Goal: Task Accomplishment & Management: Complete application form

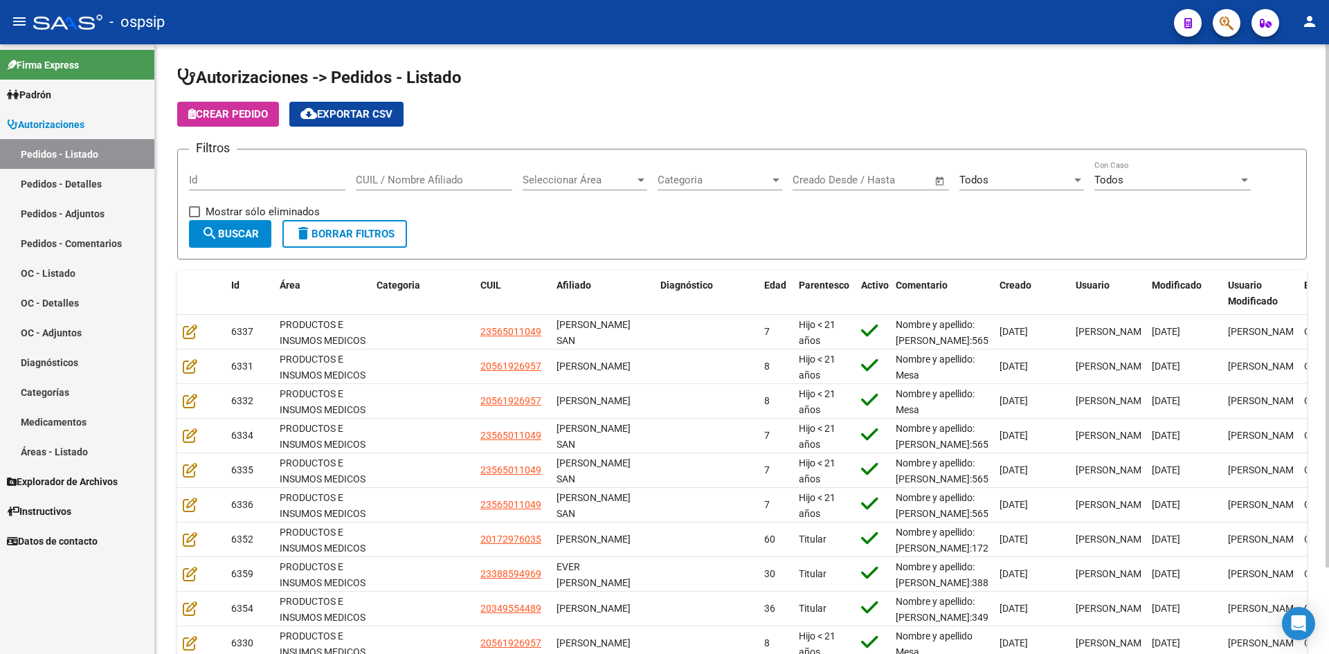
click at [677, 113] on div "Crear Pedido cloud_download Exportar CSV" at bounding box center [742, 114] width 1130 height 25
click at [1014, 181] on div "Todos" at bounding box center [1016, 180] width 112 height 12
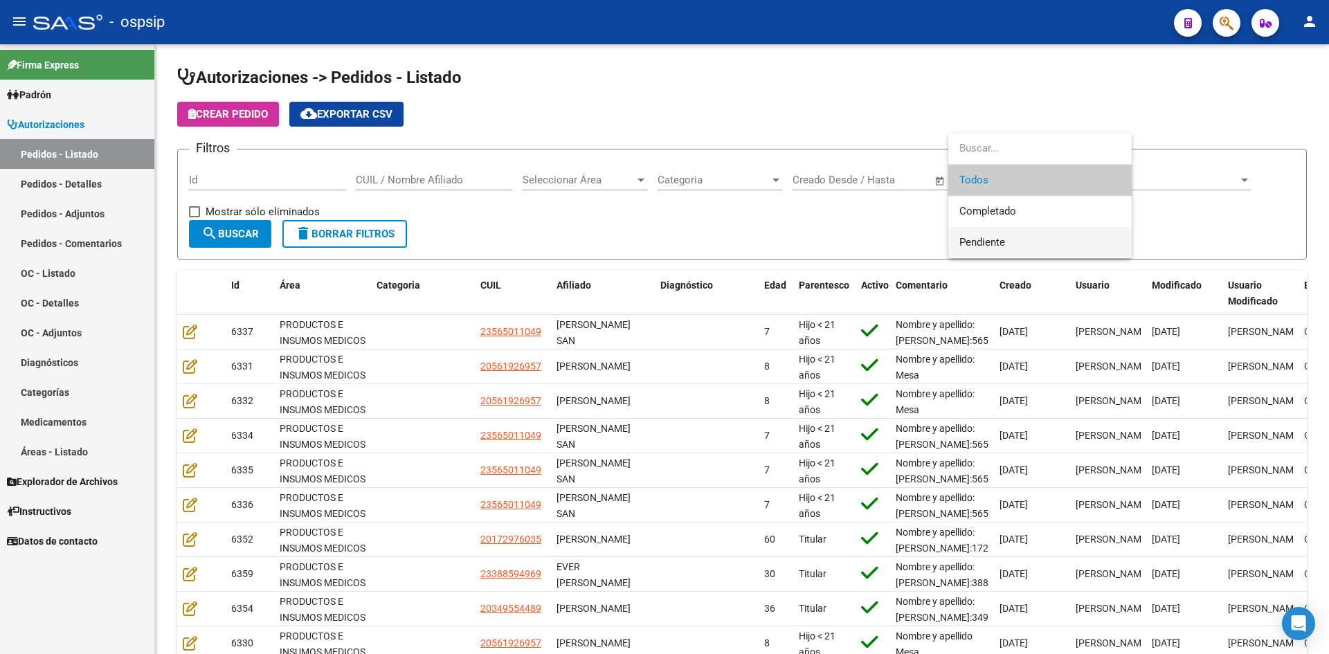
click at [984, 235] on span "Pendiente" at bounding box center [1040, 242] width 161 height 31
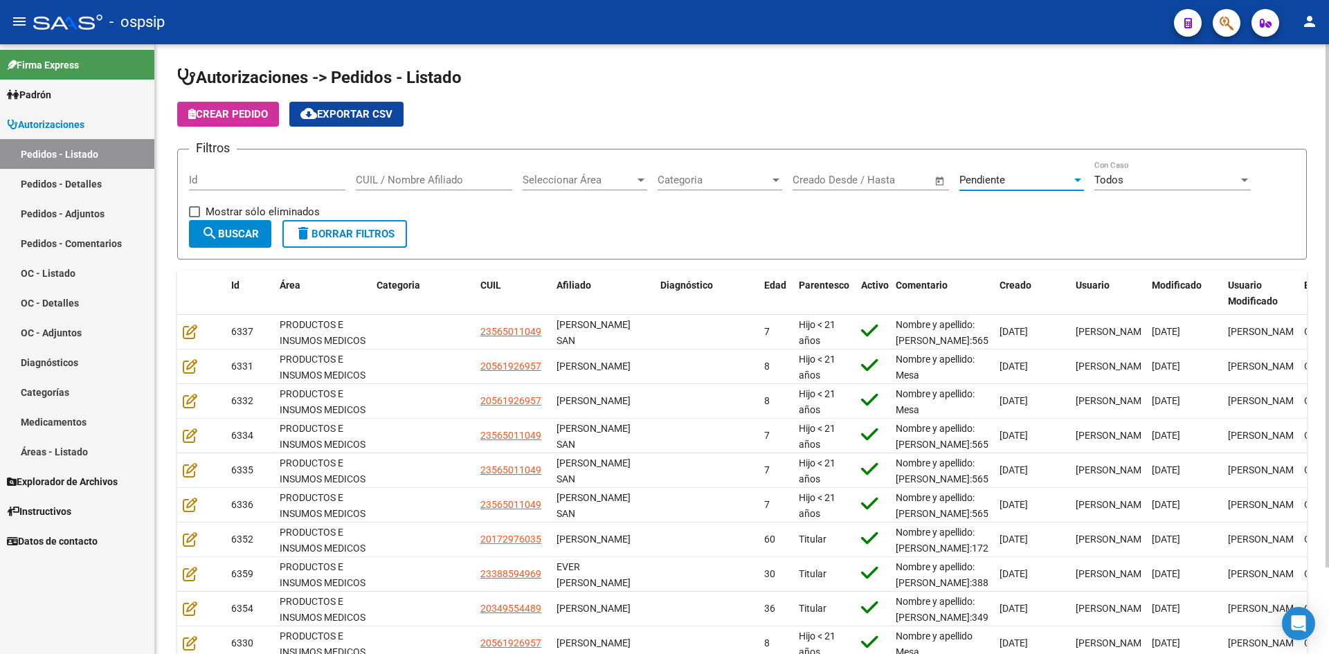
click at [242, 228] on span "search Buscar" at bounding box center [229, 234] width 57 height 12
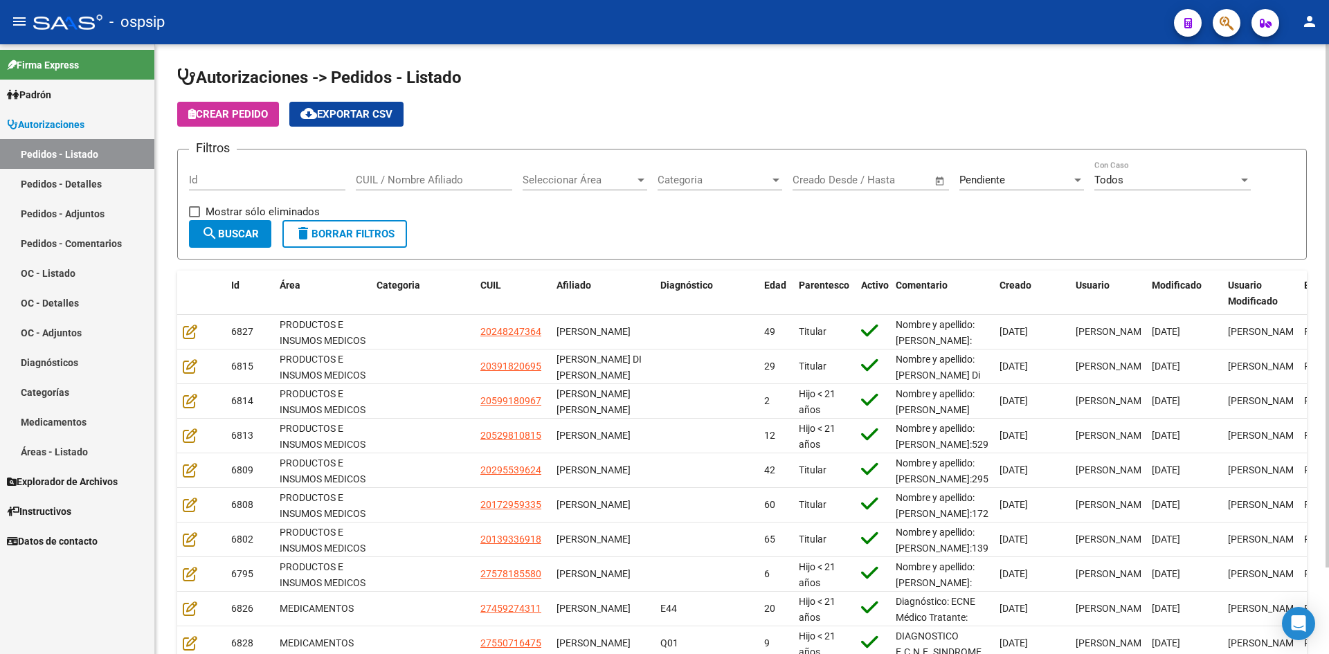
click at [289, 186] on input "Id" at bounding box center [267, 180] width 156 height 12
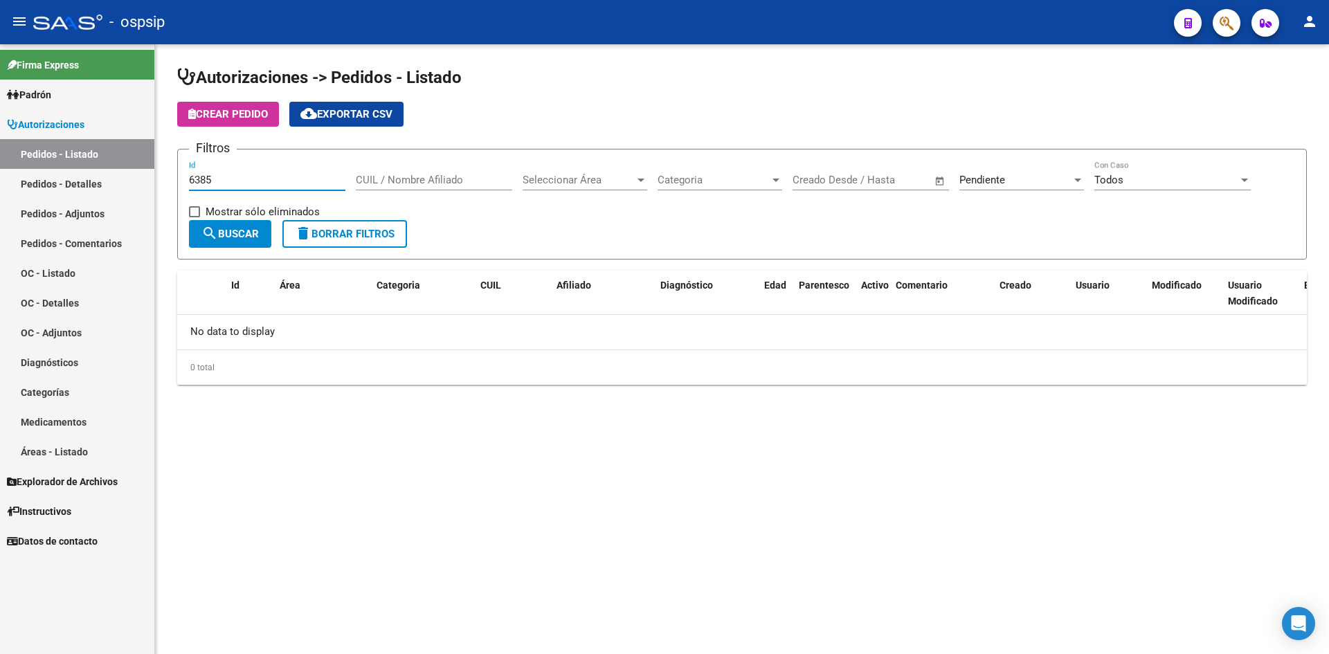
type input "6385"
click at [1012, 181] on div "Pendiente" at bounding box center [1016, 180] width 112 height 12
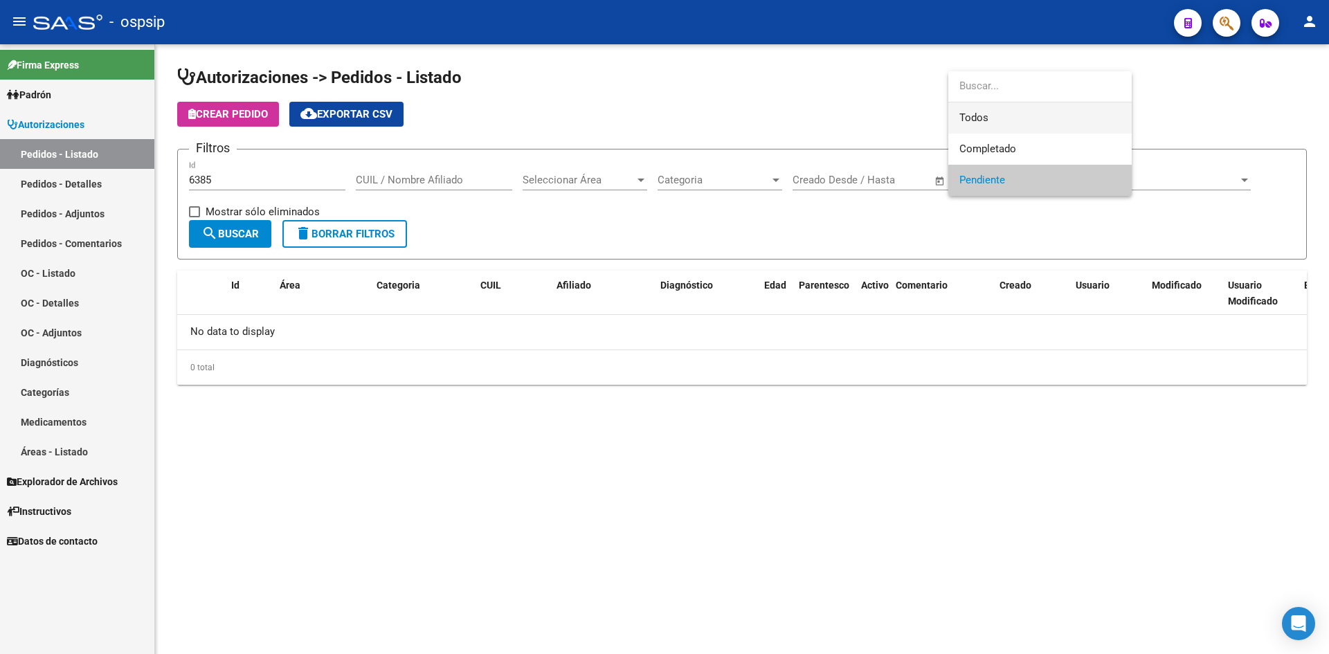
click at [976, 121] on span "Todos" at bounding box center [1040, 117] width 161 height 31
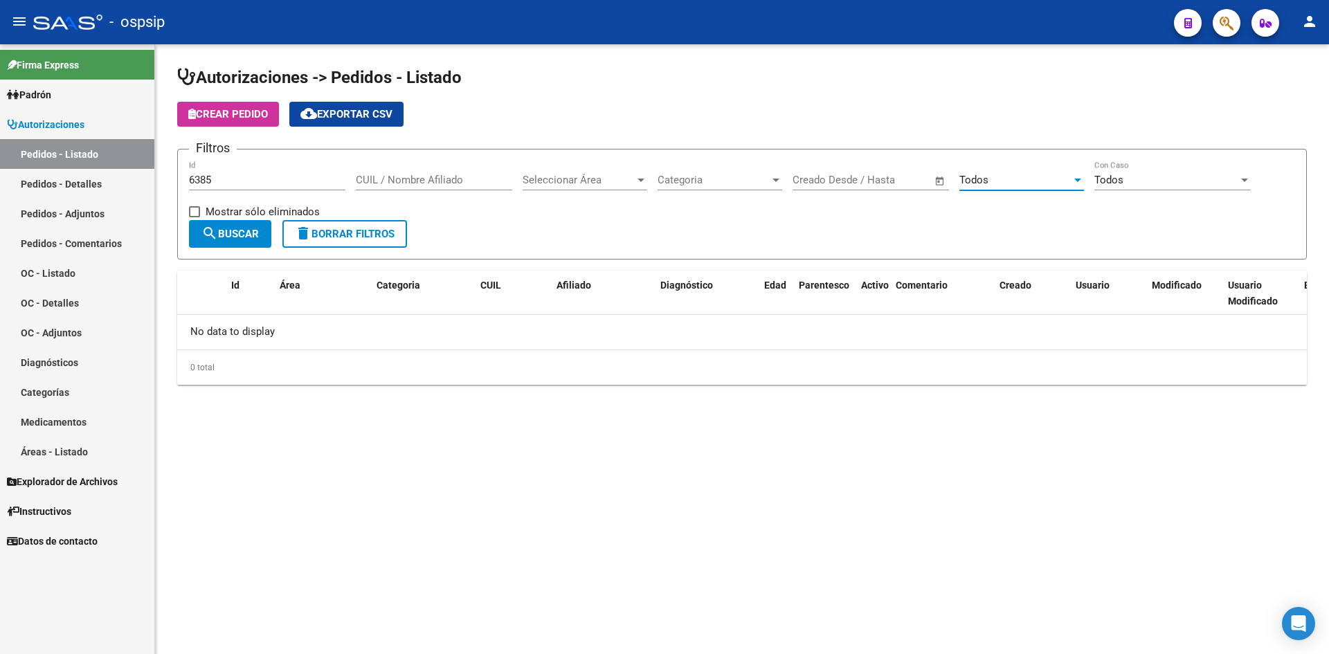
click at [246, 244] on button "search Buscar" at bounding box center [230, 234] width 82 height 28
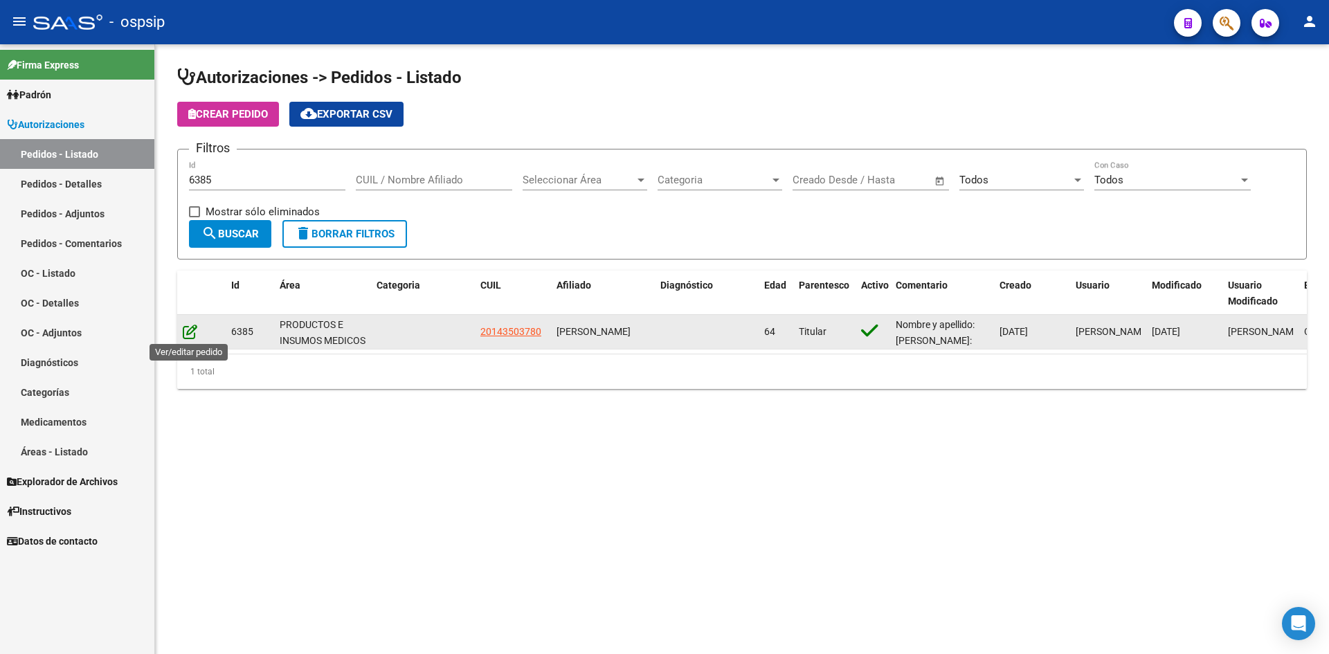
click at [190, 327] on icon at bounding box center [190, 331] width 15 height 15
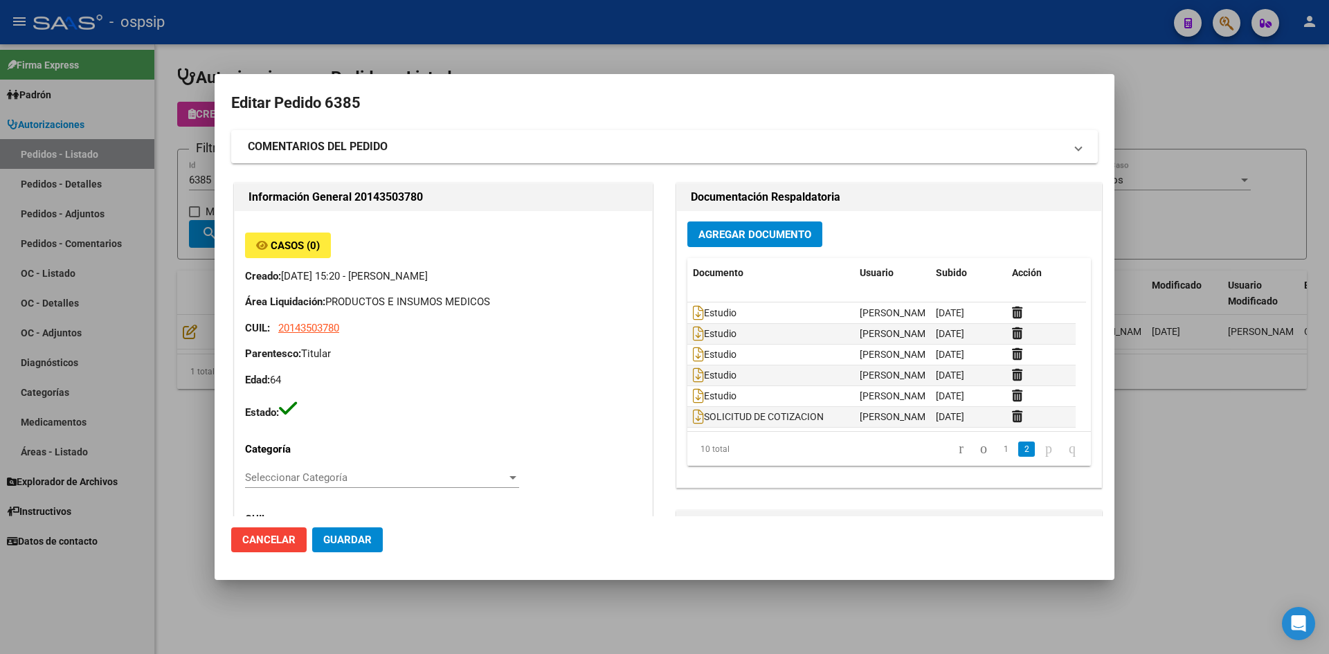
scroll to position [83, 0]
click at [729, 240] on span "Agregar Documento" at bounding box center [755, 234] width 113 height 12
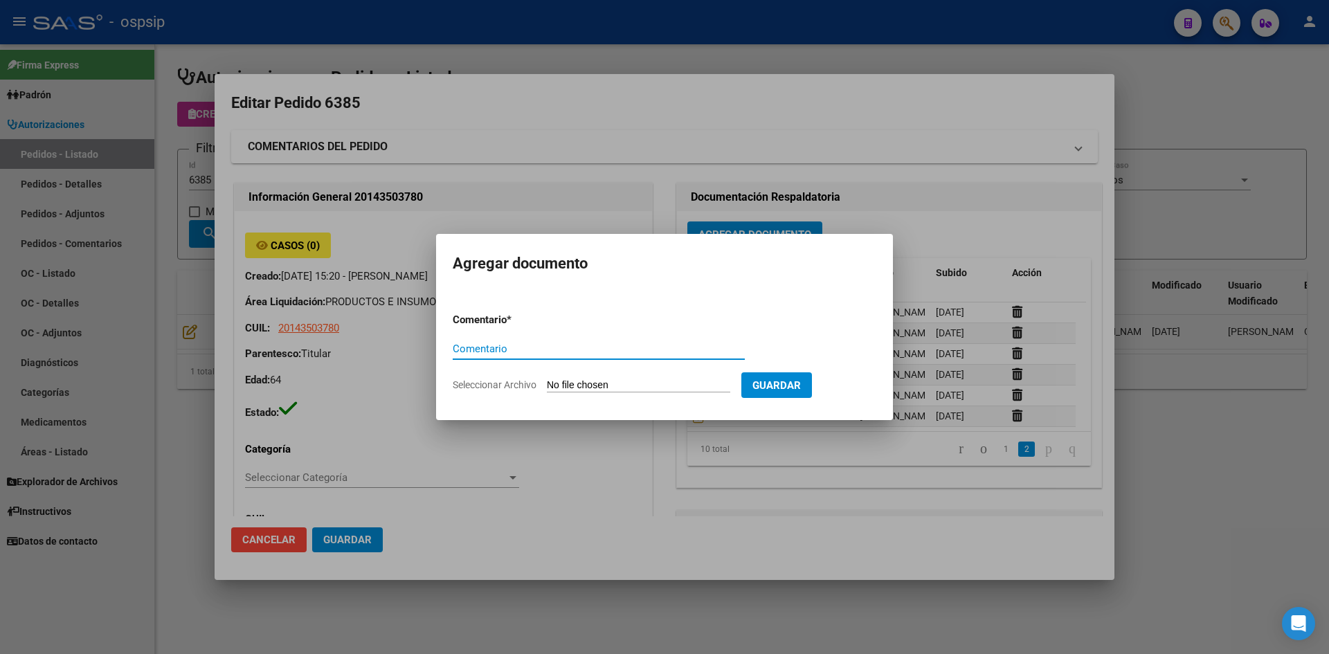
type input "o"
type input "ORDEN DE COMPRAS"
click at [547, 379] on input "Seleccionar Archivo" at bounding box center [638, 385] width 183 height 13
type input "C:\fakepath\OC N°6385 - [PERSON_NAME].pdf"
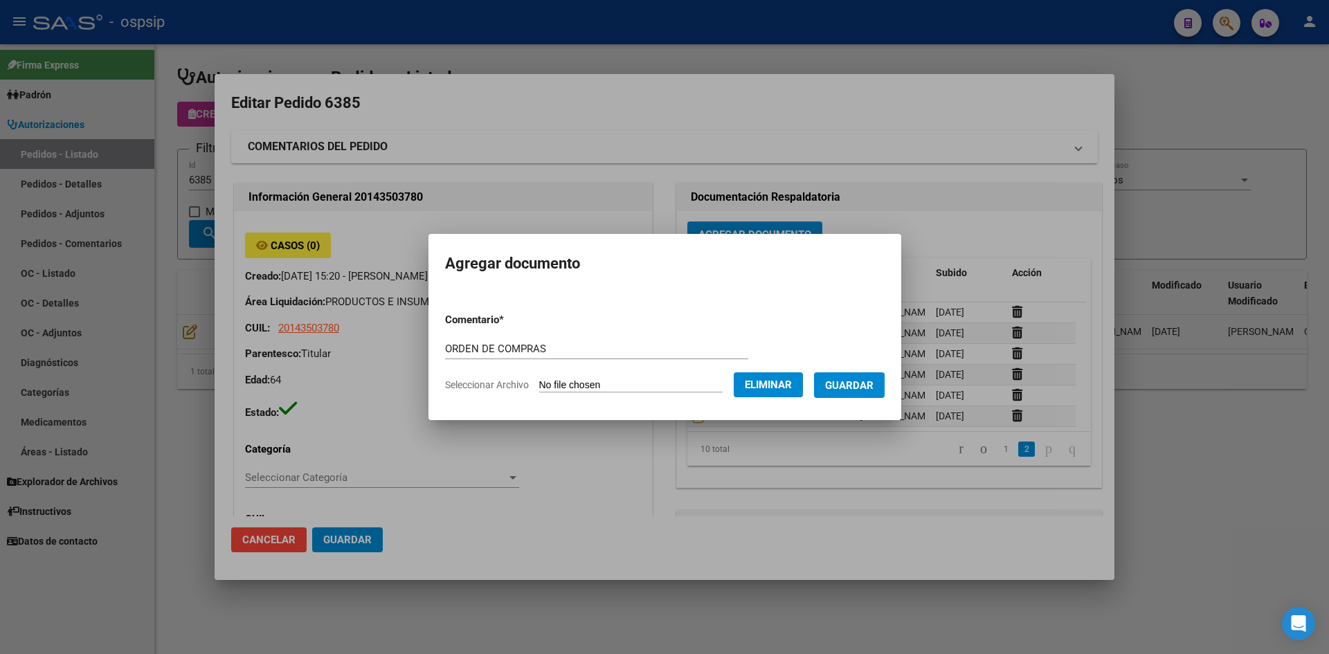
click at [850, 387] on span "Guardar" at bounding box center [849, 385] width 48 height 12
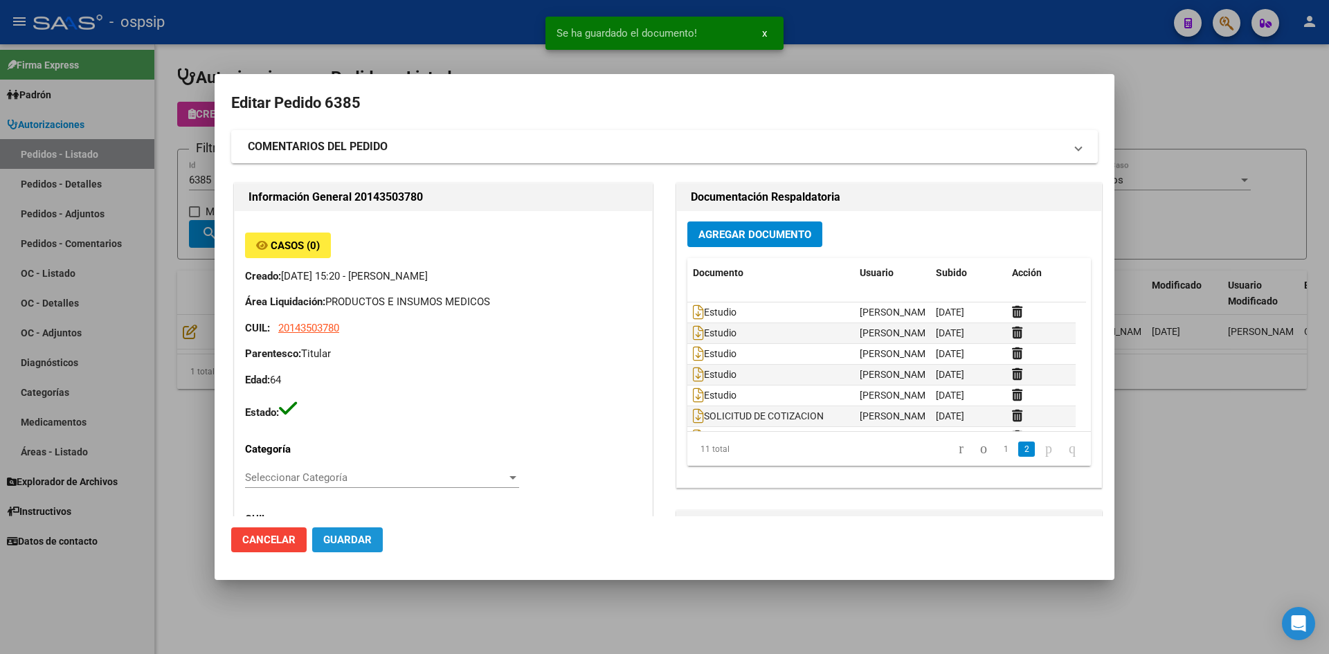
click at [348, 528] on button "Guardar" at bounding box center [347, 540] width 71 height 25
click at [433, 25] on div at bounding box center [664, 327] width 1329 height 654
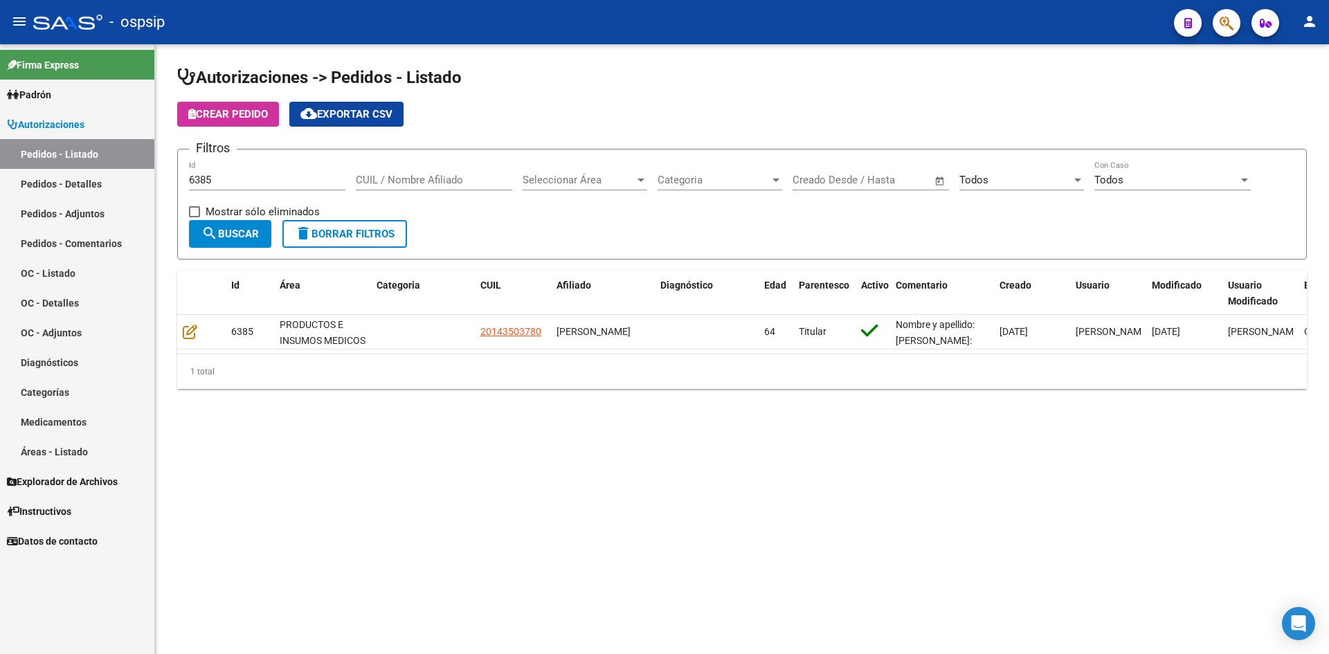
click at [311, 179] on input "6385" at bounding box center [267, 180] width 156 height 12
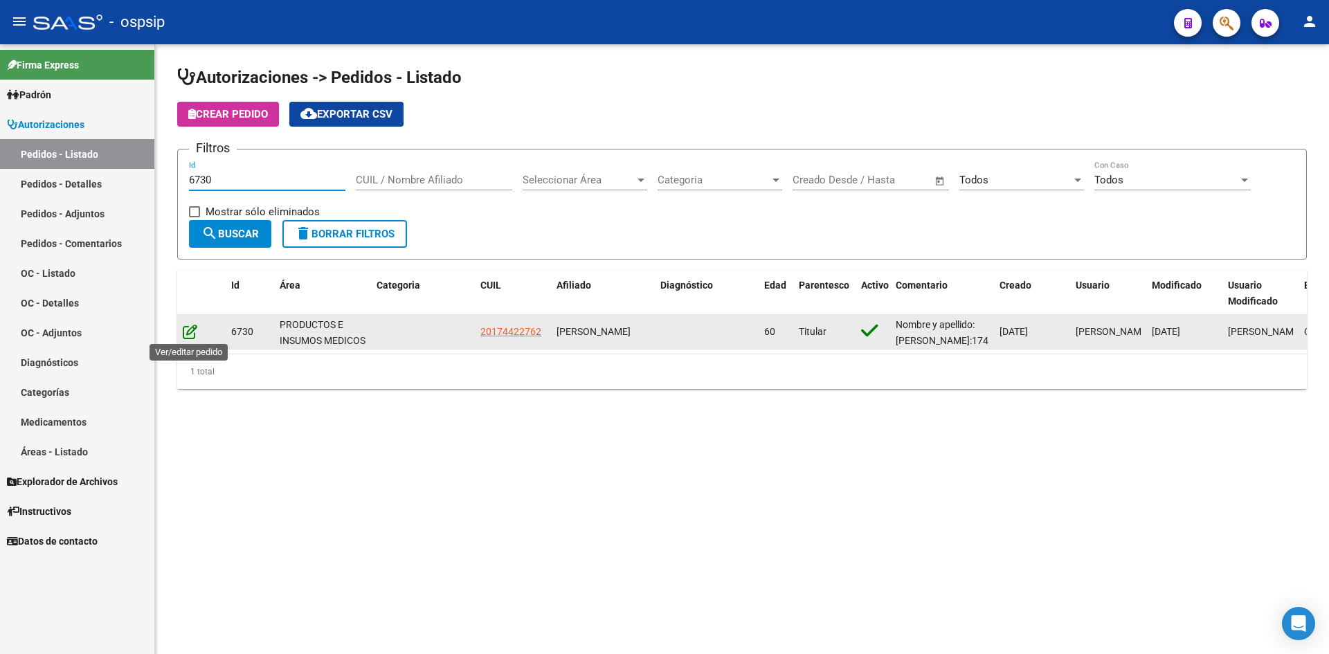
type input "6730"
click at [191, 334] on icon at bounding box center [190, 331] width 15 height 15
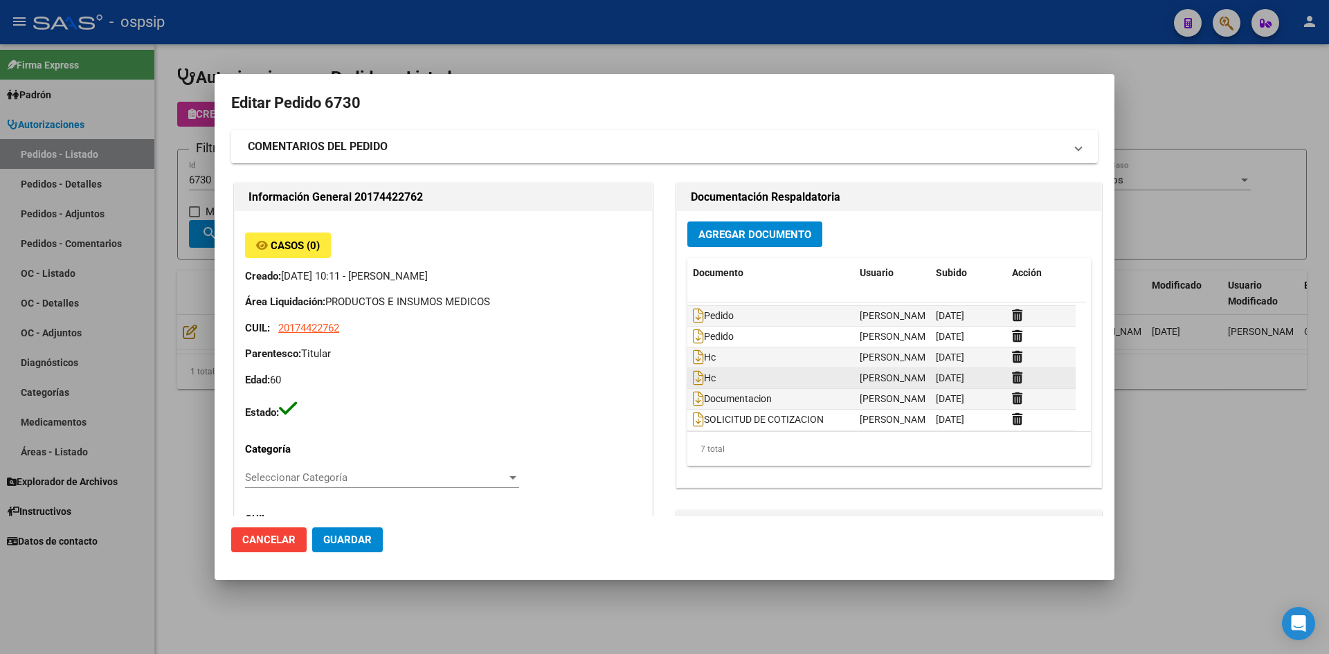
scroll to position [21, 0]
click at [734, 235] on span "Agregar Documento" at bounding box center [755, 234] width 113 height 12
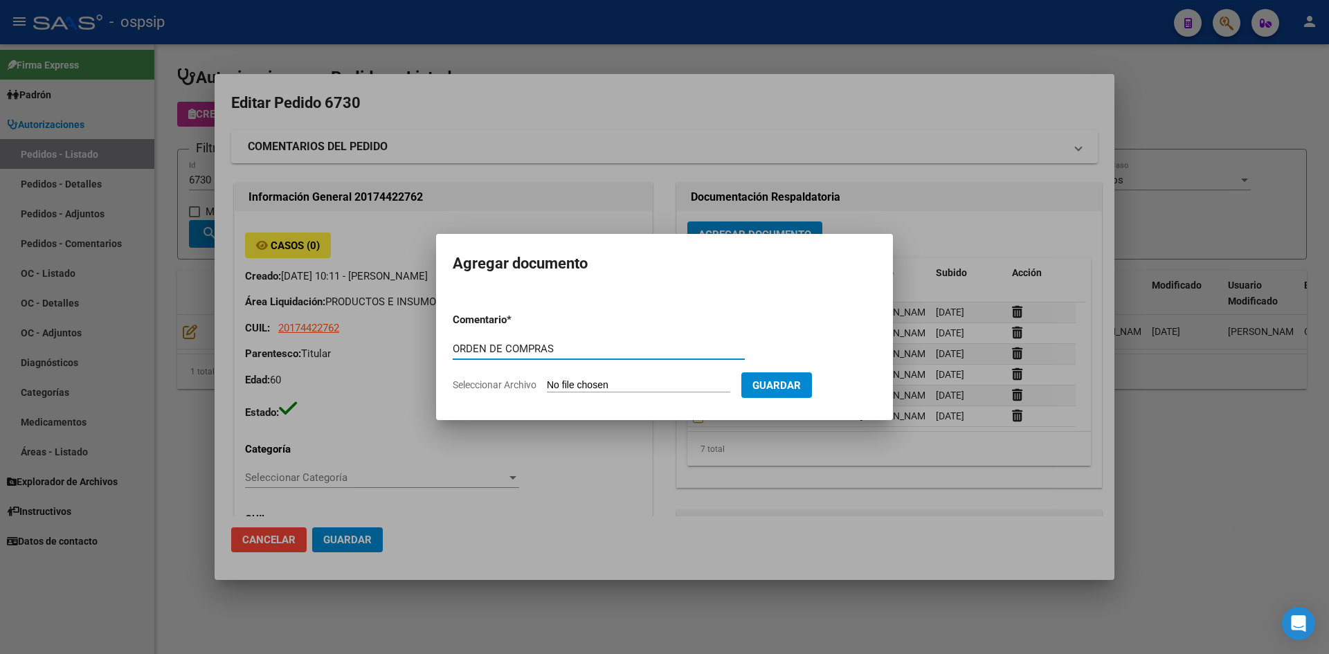
type input "ORDEN DE COMPRAS"
click at [547, 379] on input "Seleccionar Archivo" at bounding box center [638, 385] width 183 height 13
type input "C:\fakepath\OC N°6730 - [PERSON_NAME].pdf"
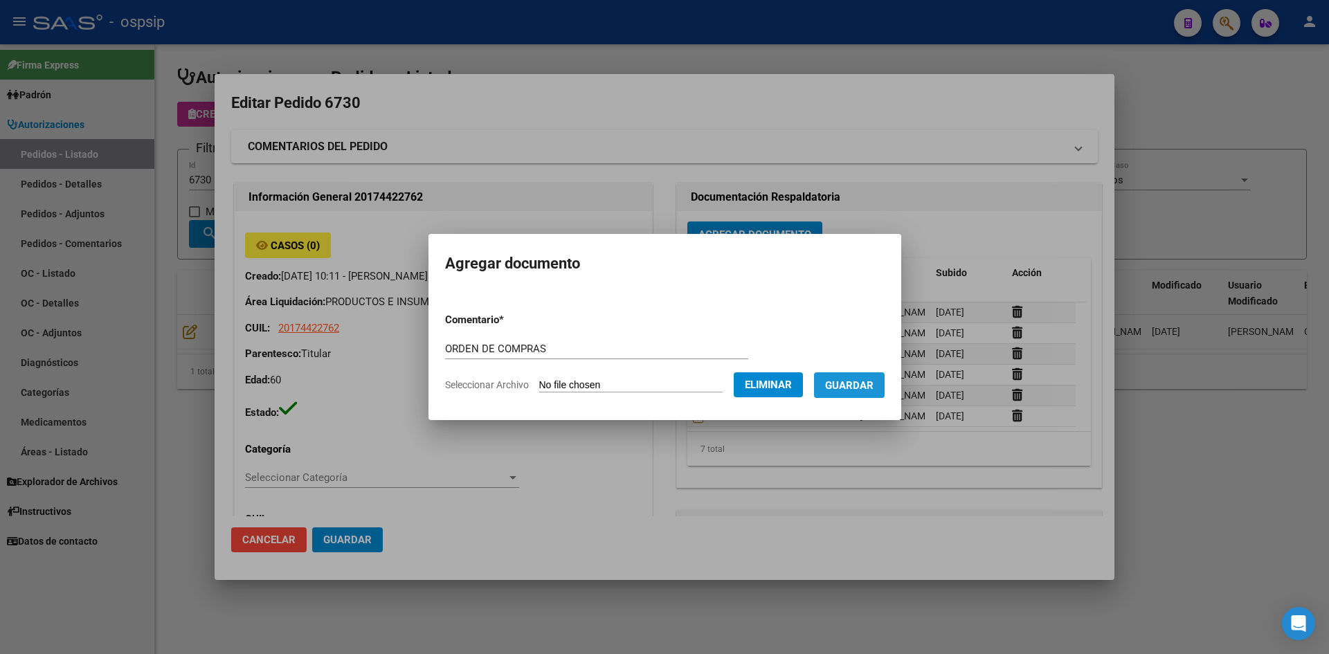
click at [871, 382] on span "Guardar" at bounding box center [849, 385] width 48 height 12
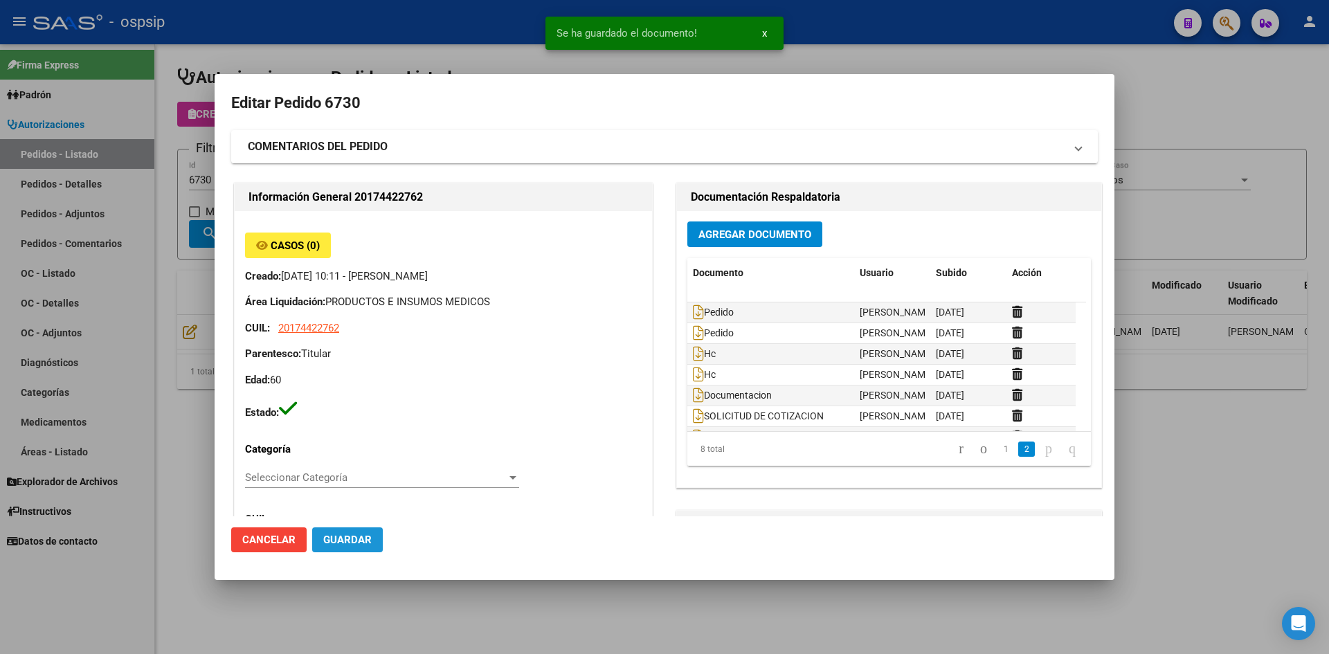
click at [343, 541] on span "Guardar" at bounding box center [347, 540] width 48 height 12
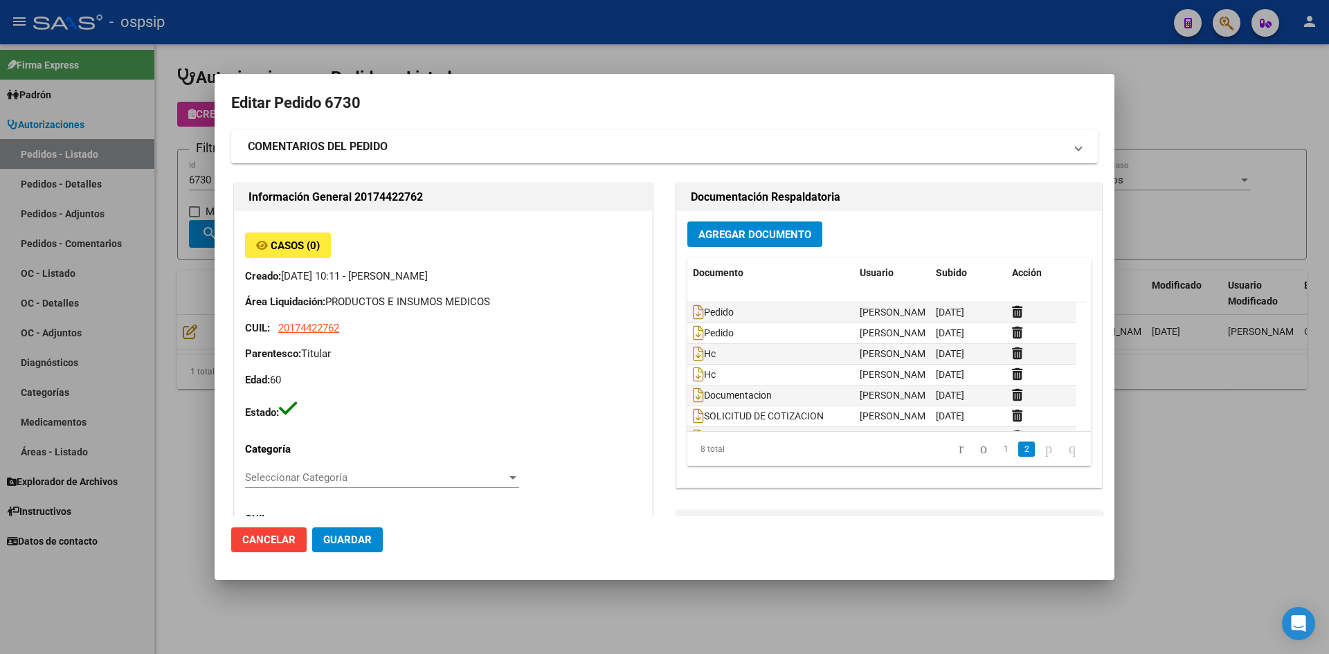
click at [692, 66] on div at bounding box center [664, 327] width 1329 height 654
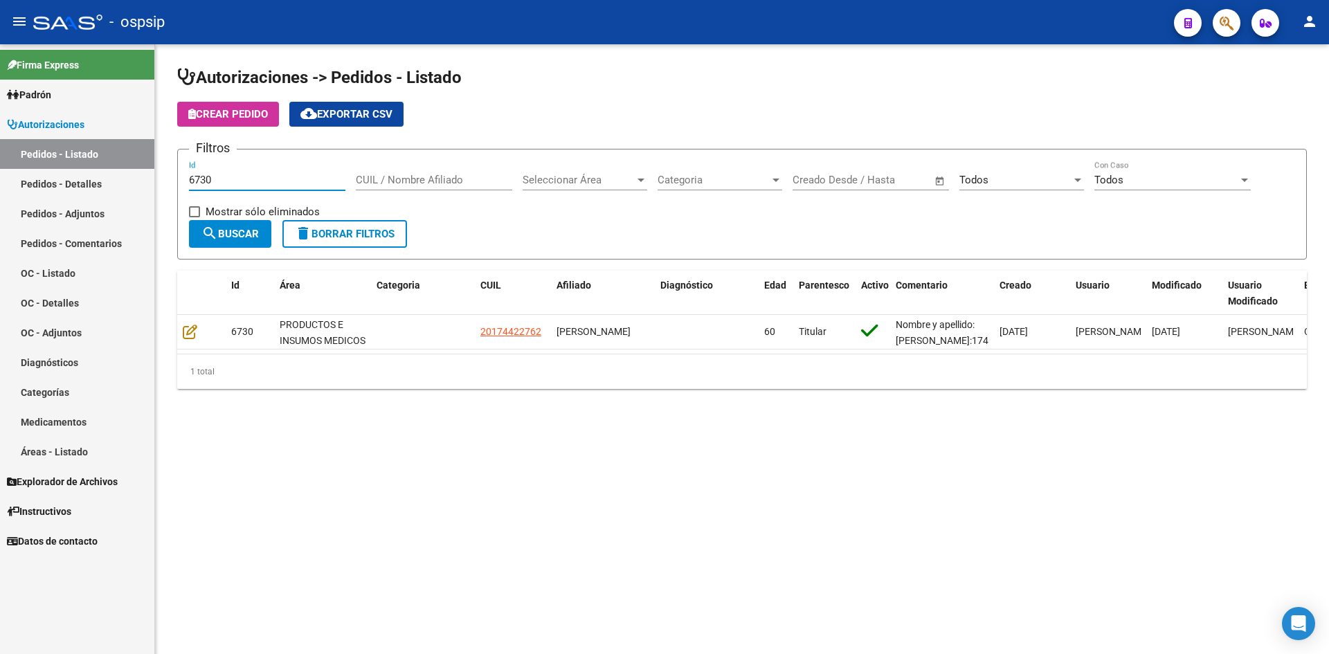
click at [280, 177] on input "6730" at bounding box center [267, 180] width 156 height 12
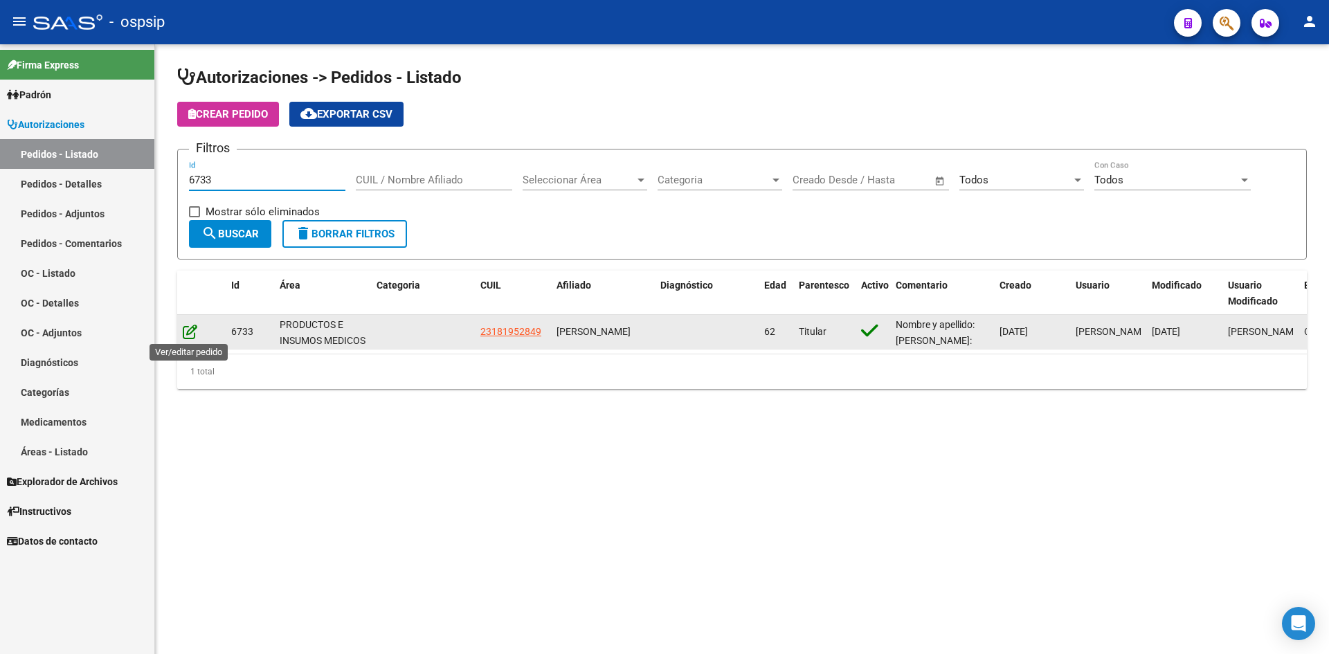
type input "6733"
click at [187, 335] on icon at bounding box center [190, 331] width 15 height 15
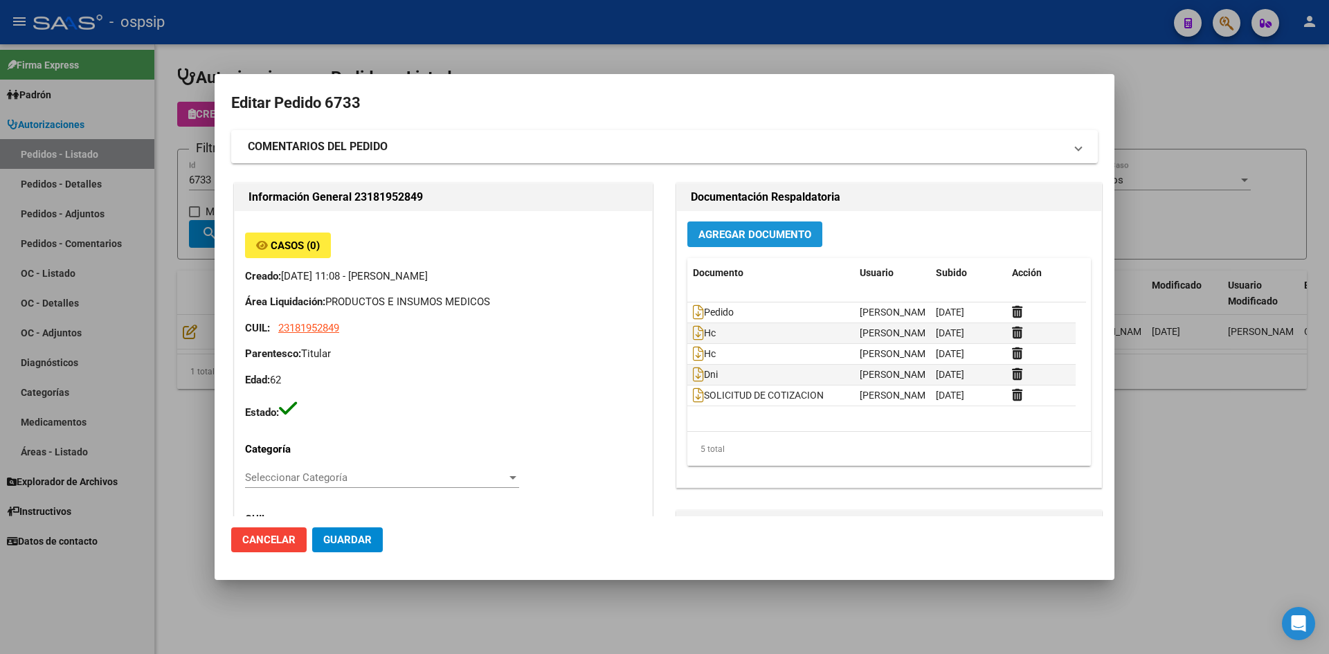
click at [745, 233] on span "Agregar Documento" at bounding box center [755, 234] width 113 height 12
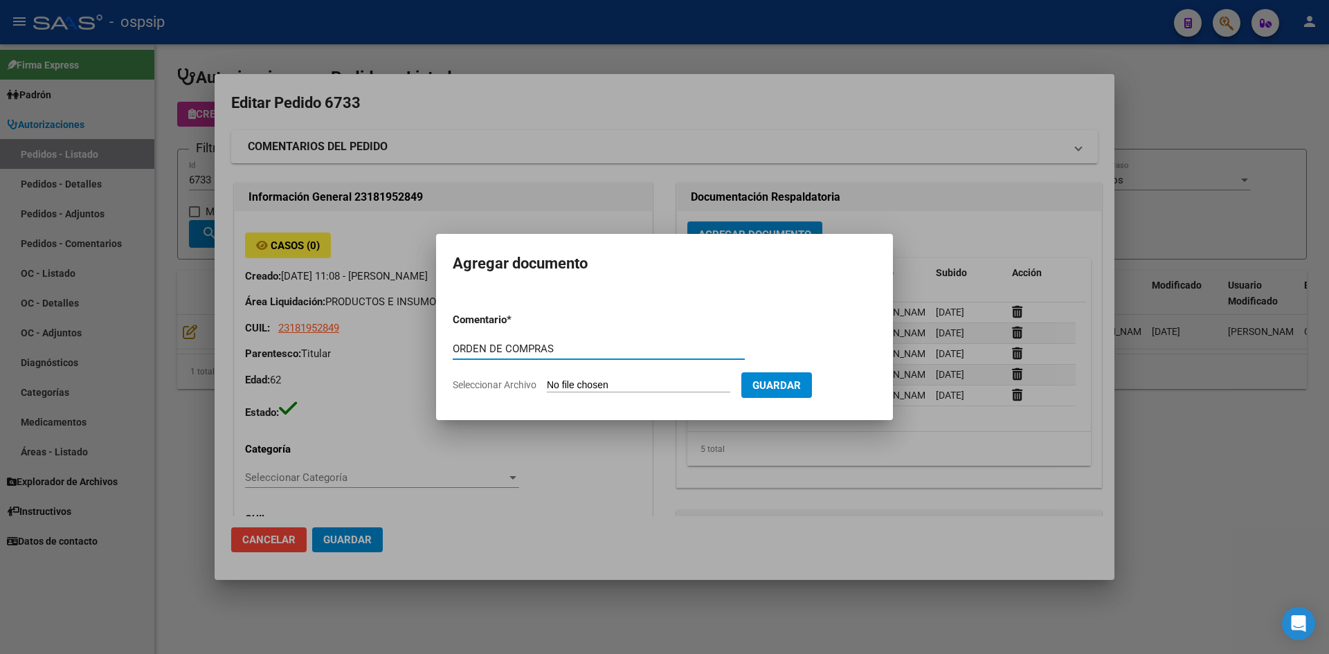
type input "ORDEN DE COMPRAS"
click at [547, 379] on input "Seleccionar Archivo" at bounding box center [638, 385] width 183 height 13
type input "C:\fakepath\OC N°6733 - [PERSON_NAME].pdf"
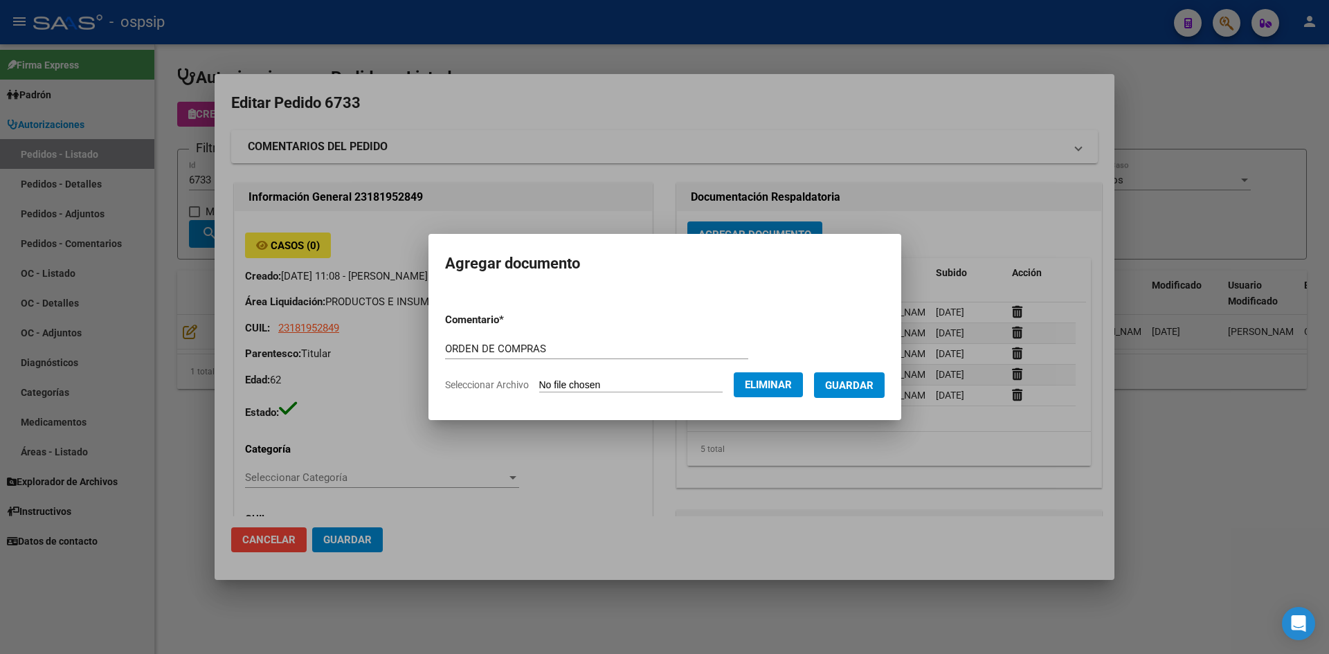
click at [837, 388] on button "Guardar" at bounding box center [849, 385] width 71 height 26
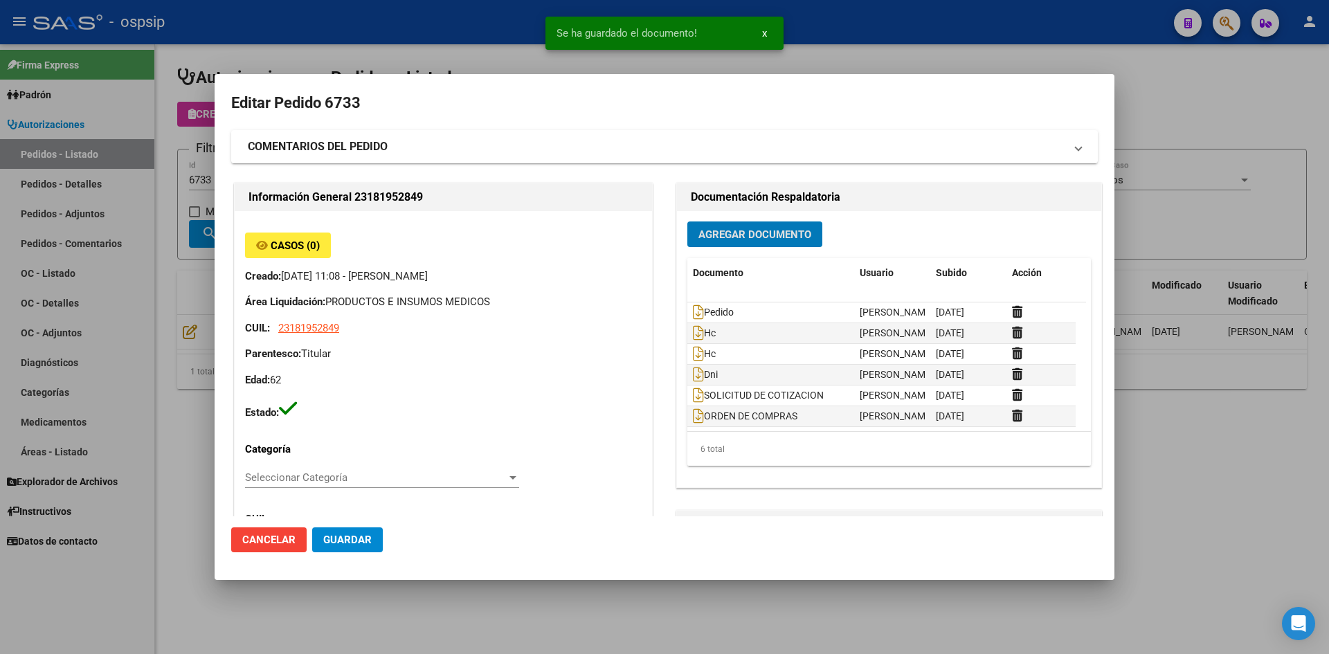
click at [358, 530] on button "Guardar" at bounding box center [347, 540] width 71 height 25
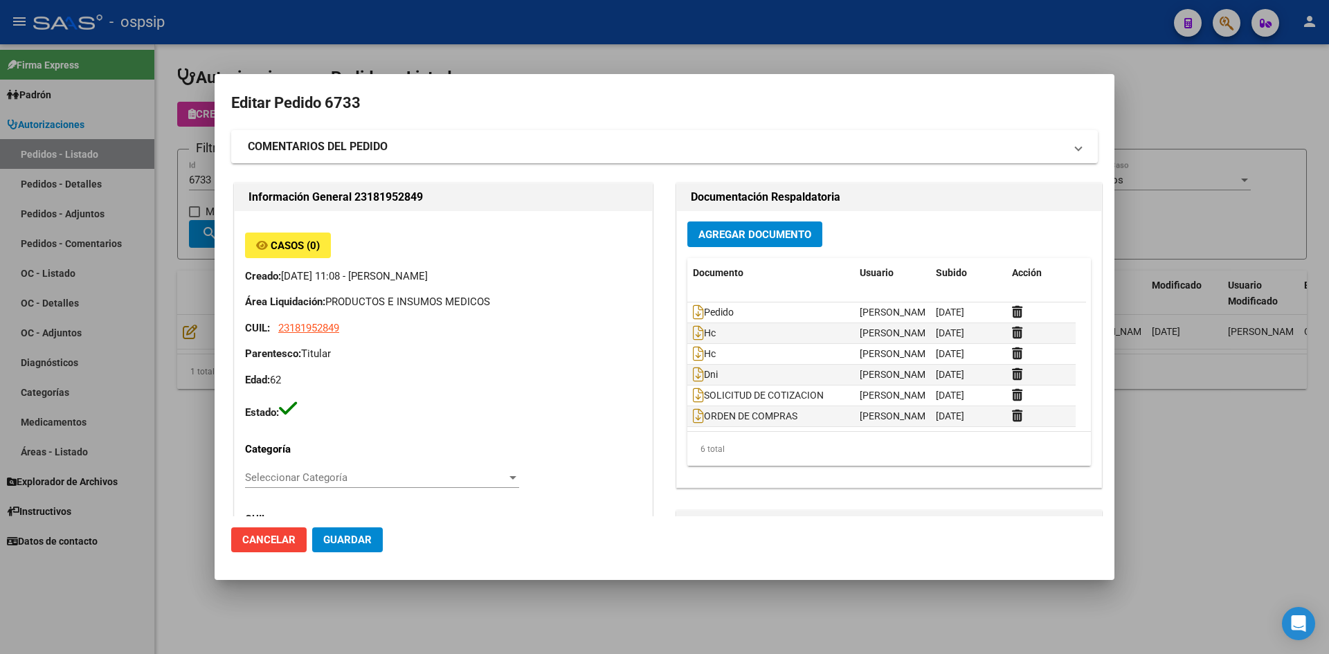
click at [635, 65] on div at bounding box center [664, 327] width 1329 height 654
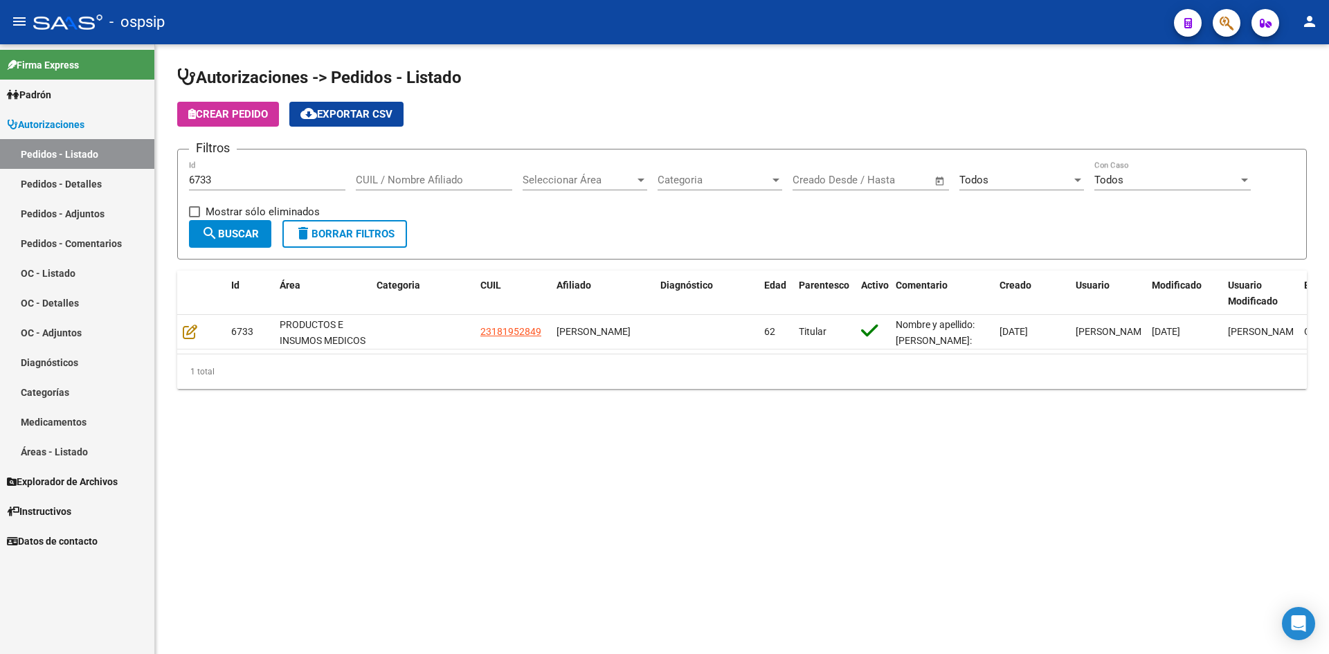
click at [257, 181] on input "6733" at bounding box center [267, 180] width 156 height 12
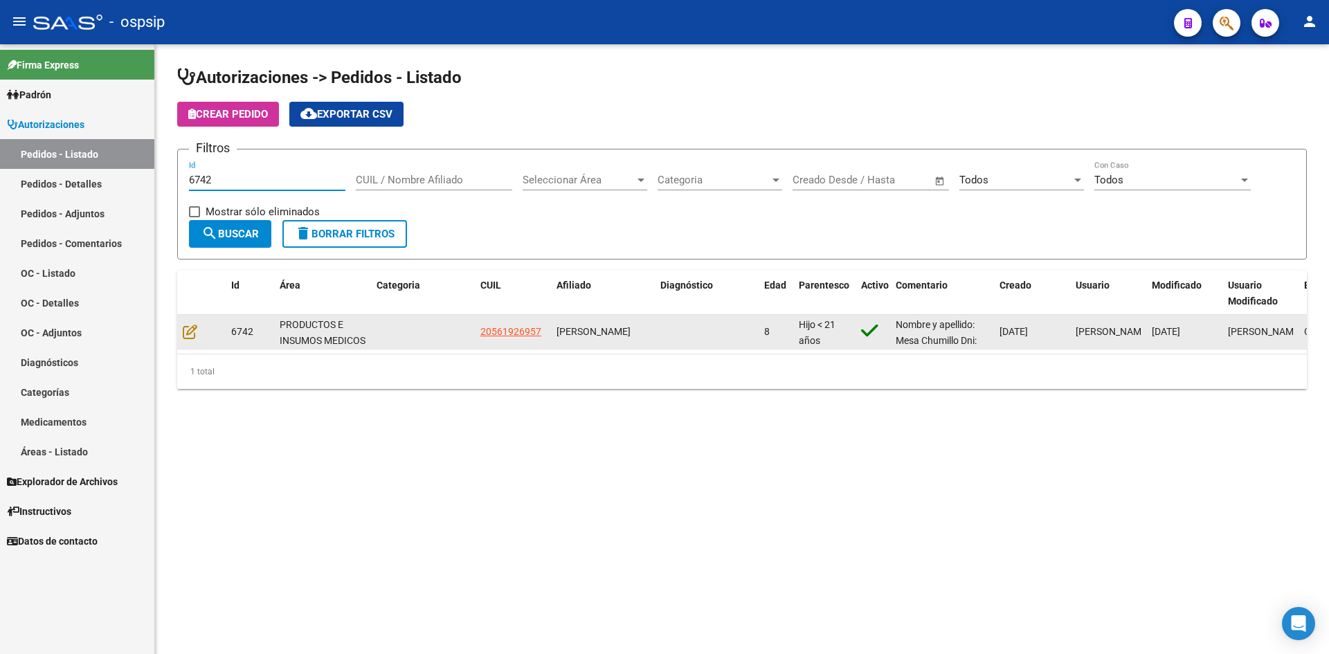
type input "6742"
click at [180, 341] on datatable-body-cell at bounding box center [201, 332] width 48 height 34
click at [188, 337] on icon at bounding box center [190, 331] width 15 height 15
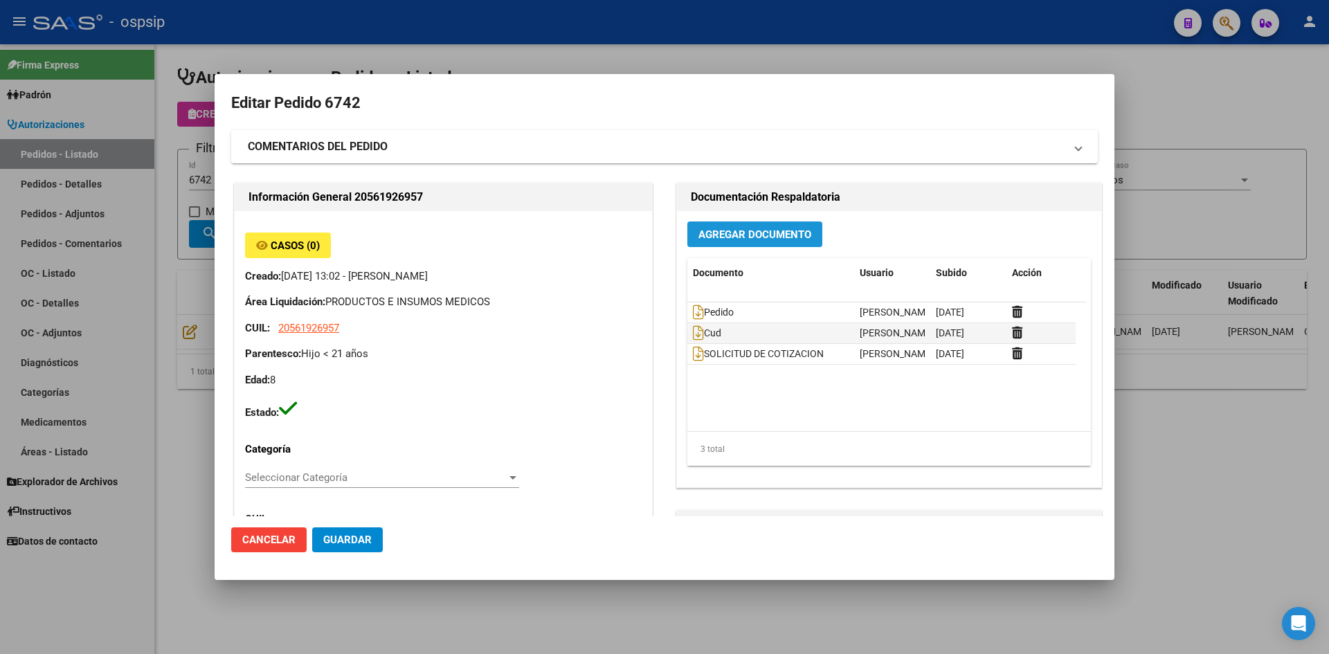
click at [737, 237] on span "Agregar Documento" at bounding box center [755, 234] width 113 height 12
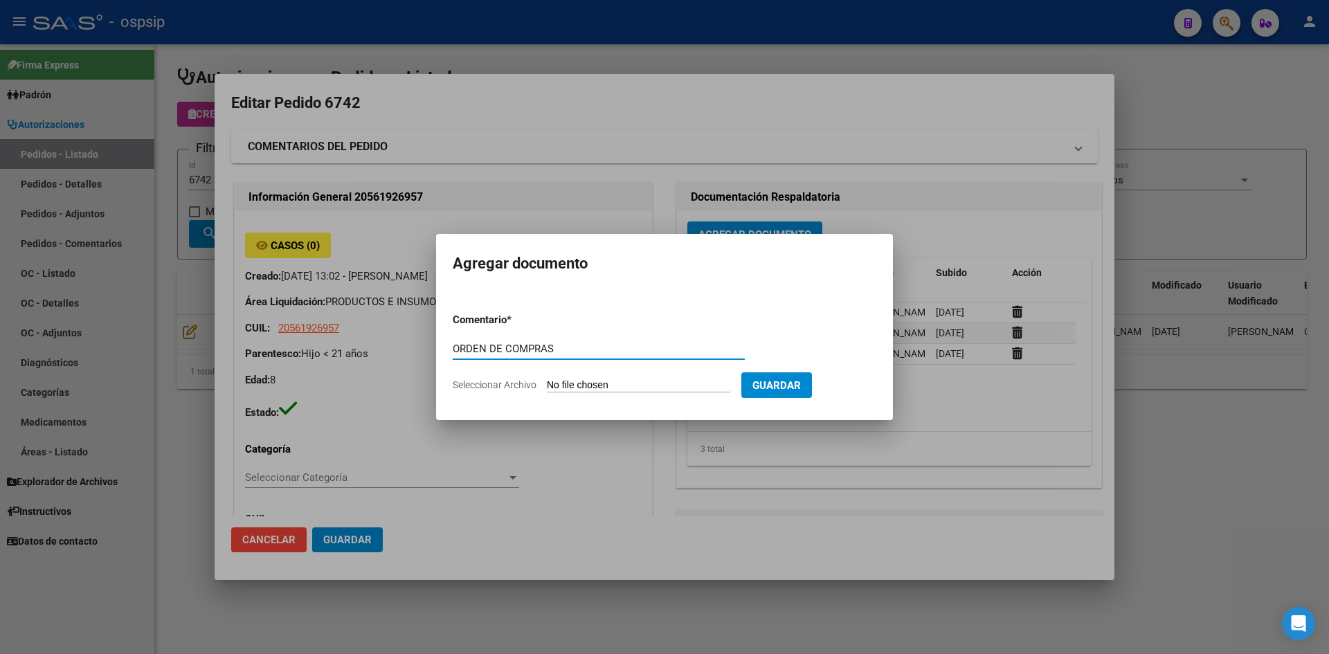
type input "ORDEN DE COMPRAS"
click at [547, 379] on input "Seleccionar Archivo" at bounding box center [638, 385] width 183 height 13
type input "C:\fakepath\OC N°6742 - MESA CHUMILLO.pdf"
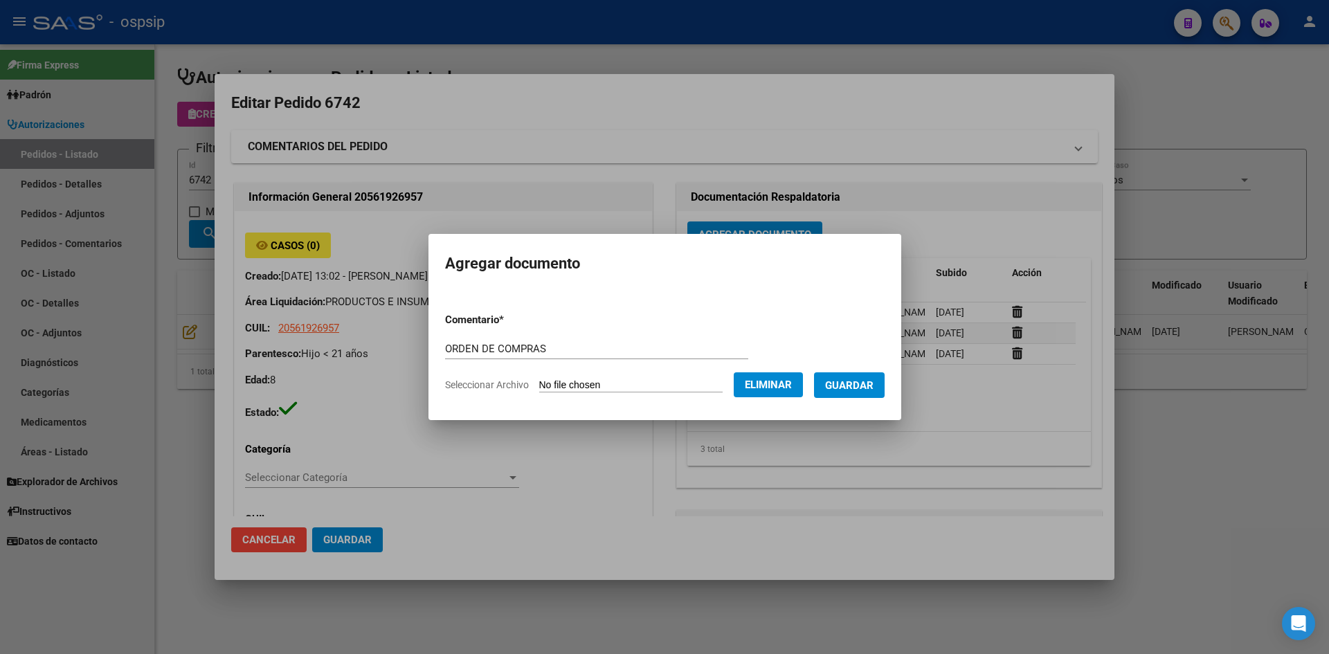
click at [851, 388] on span "Guardar" at bounding box center [849, 385] width 48 height 12
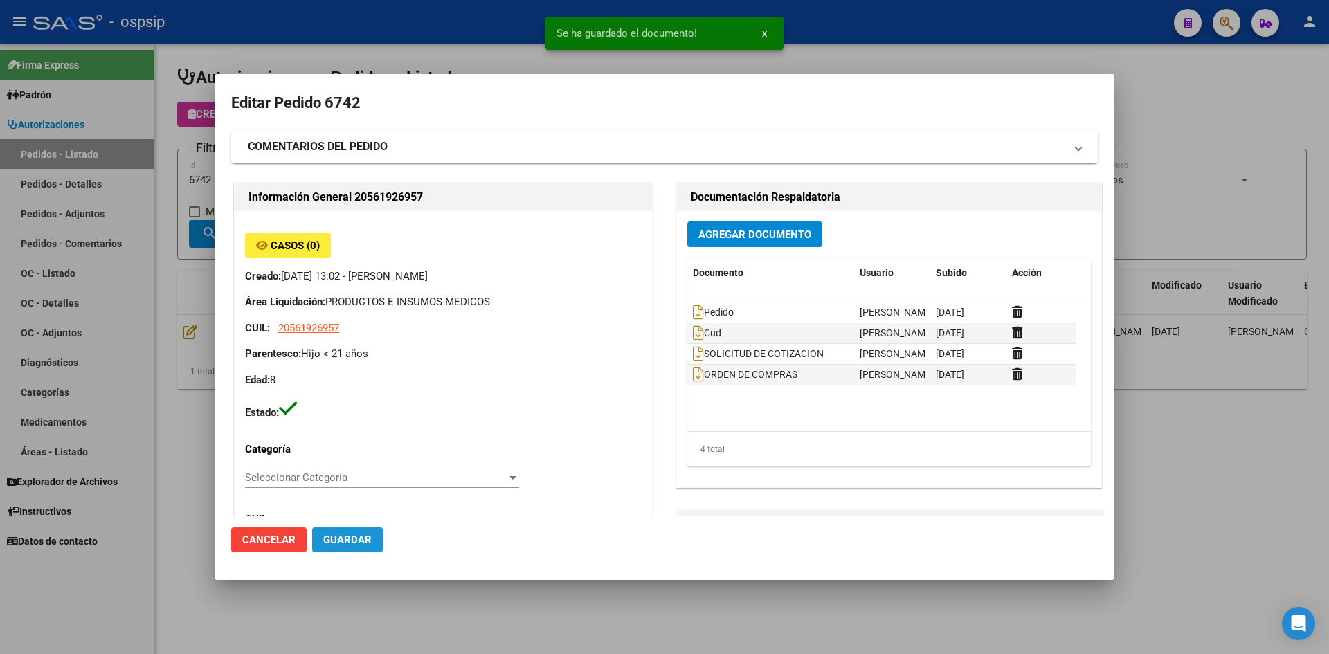
click at [347, 548] on button "Guardar" at bounding box center [347, 540] width 71 height 25
click at [365, 22] on div at bounding box center [664, 327] width 1329 height 654
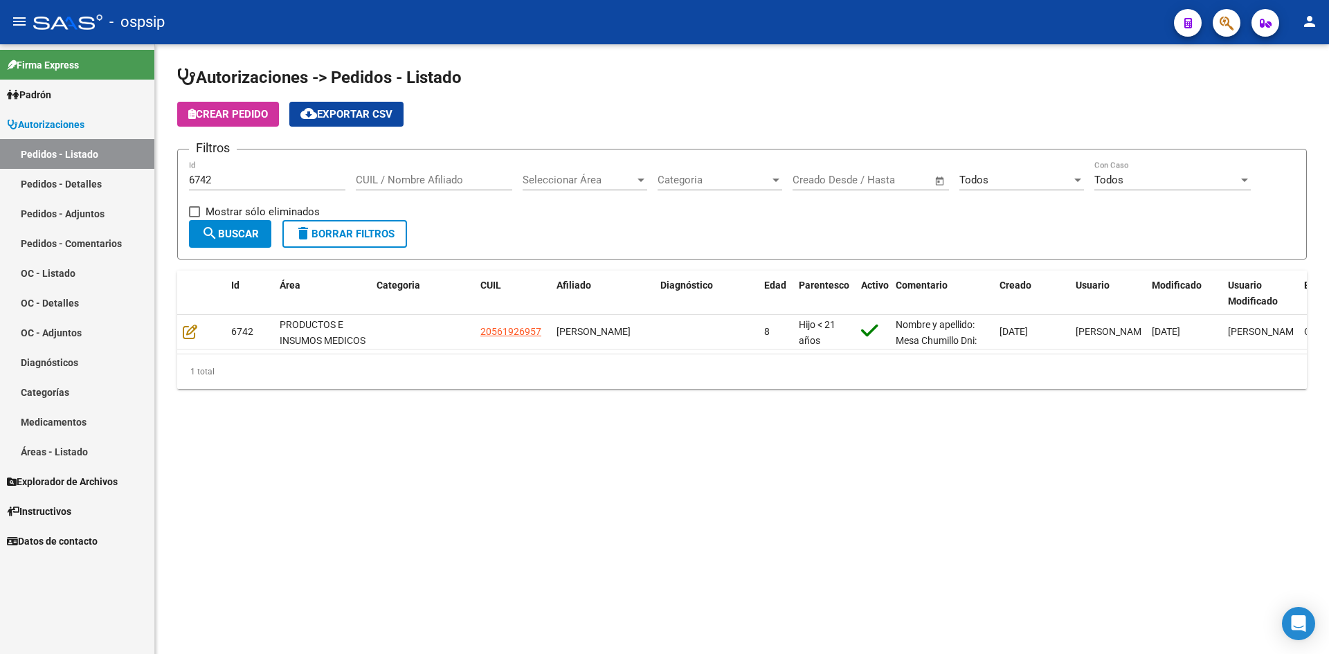
click at [273, 176] on input "6742" at bounding box center [267, 180] width 156 height 12
type input "6"
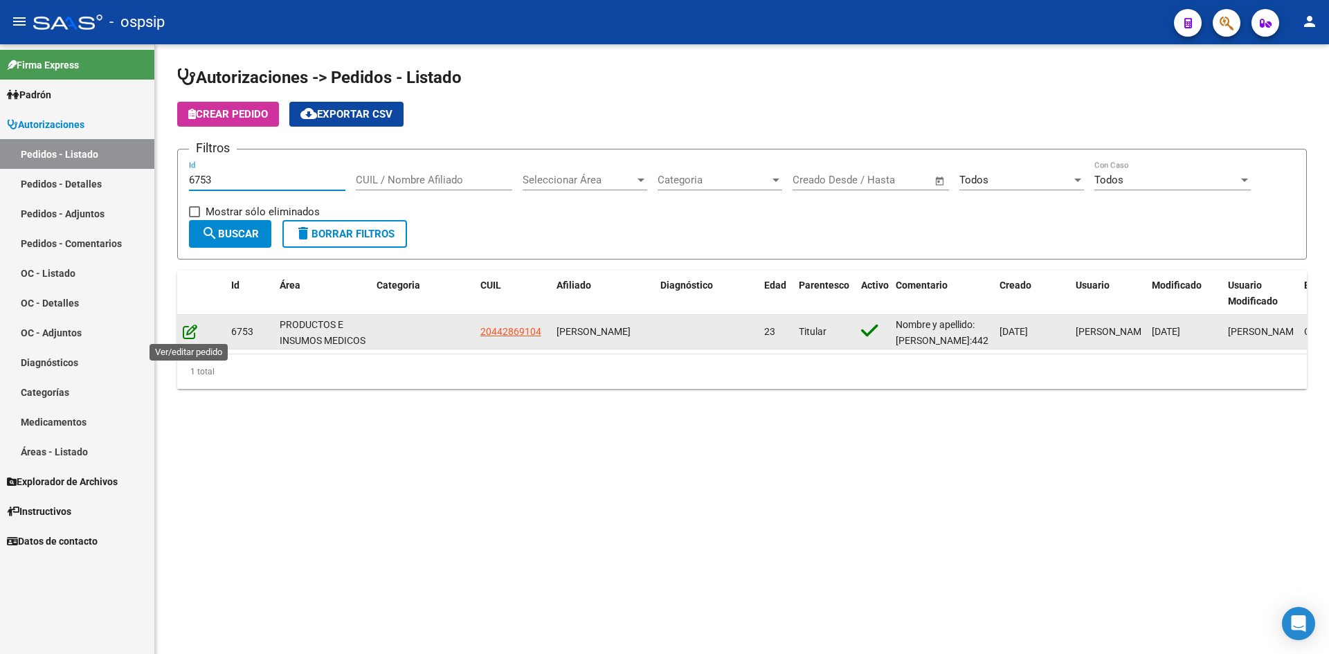
type input "6753"
click at [188, 333] on icon at bounding box center [190, 331] width 15 height 15
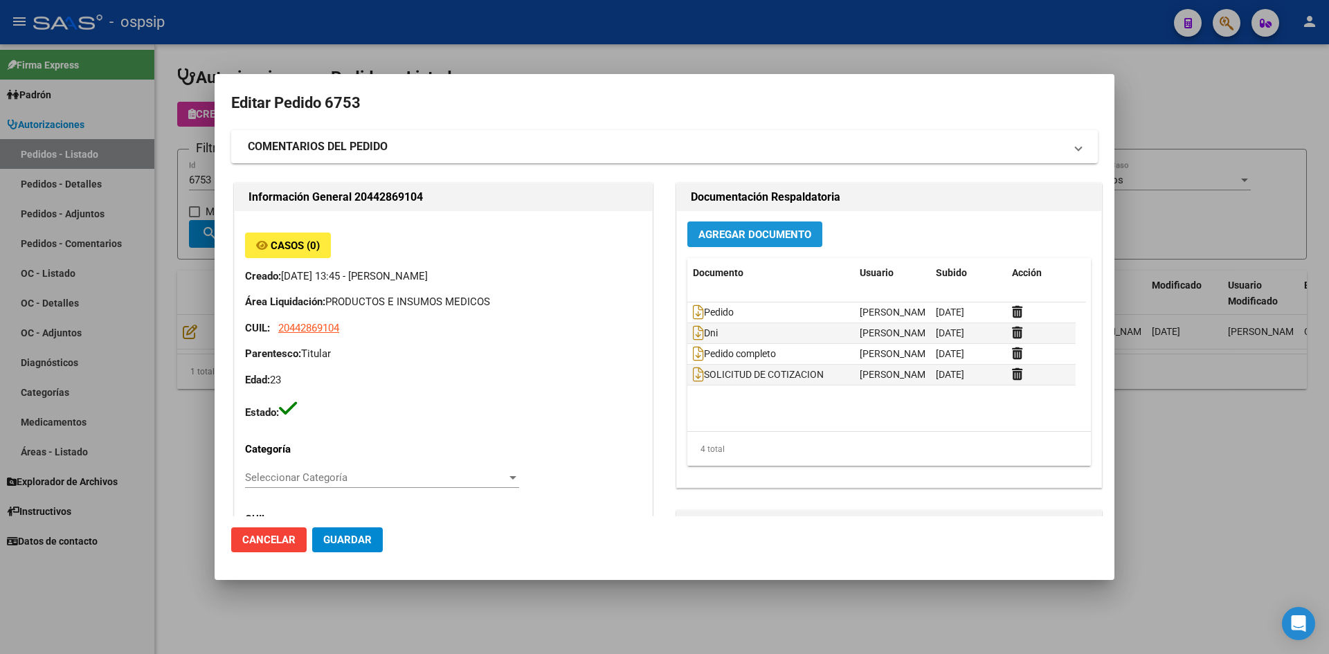
click at [722, 240] on span "Agregar Documento" at bounding box center [755, 234] width 113 height 12
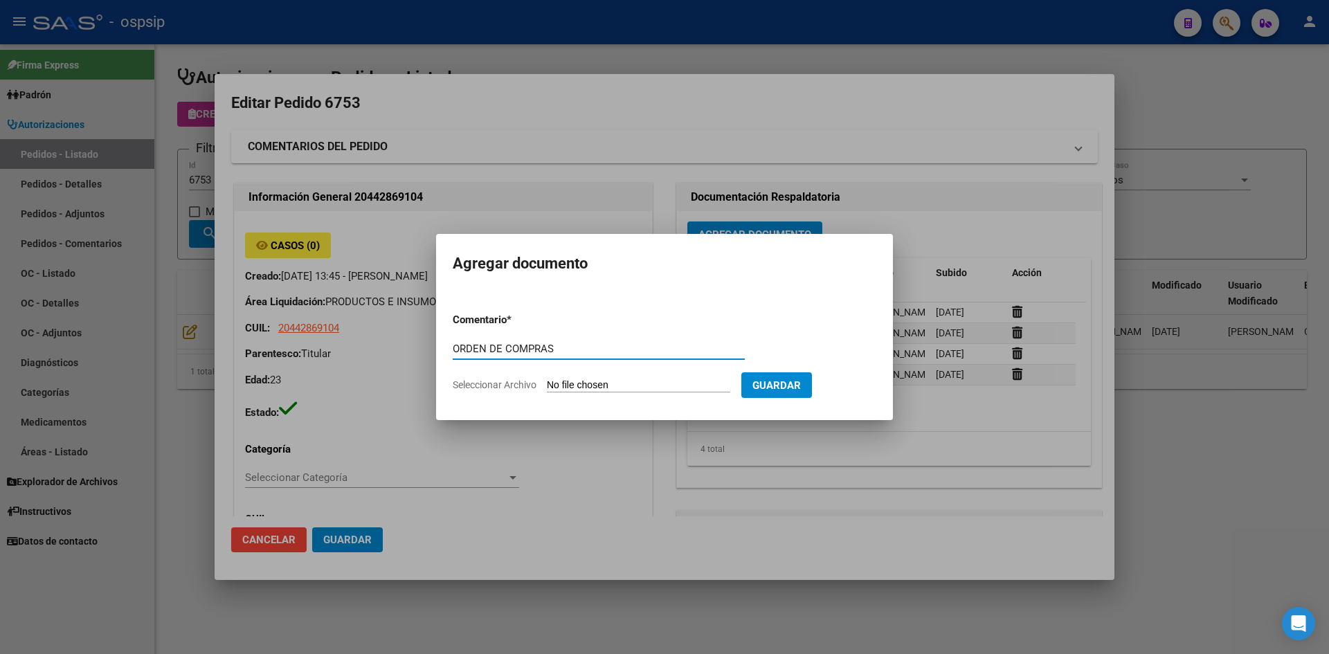
type input "ORDEN DE COMPRAS"
click at [547, 379] on input "Seleccionar Archivo" at bounding box center [638, 385] width 183 height 13
type input "C:\fakepath\OC N°6753 - [PERSON_NAME].pdf"
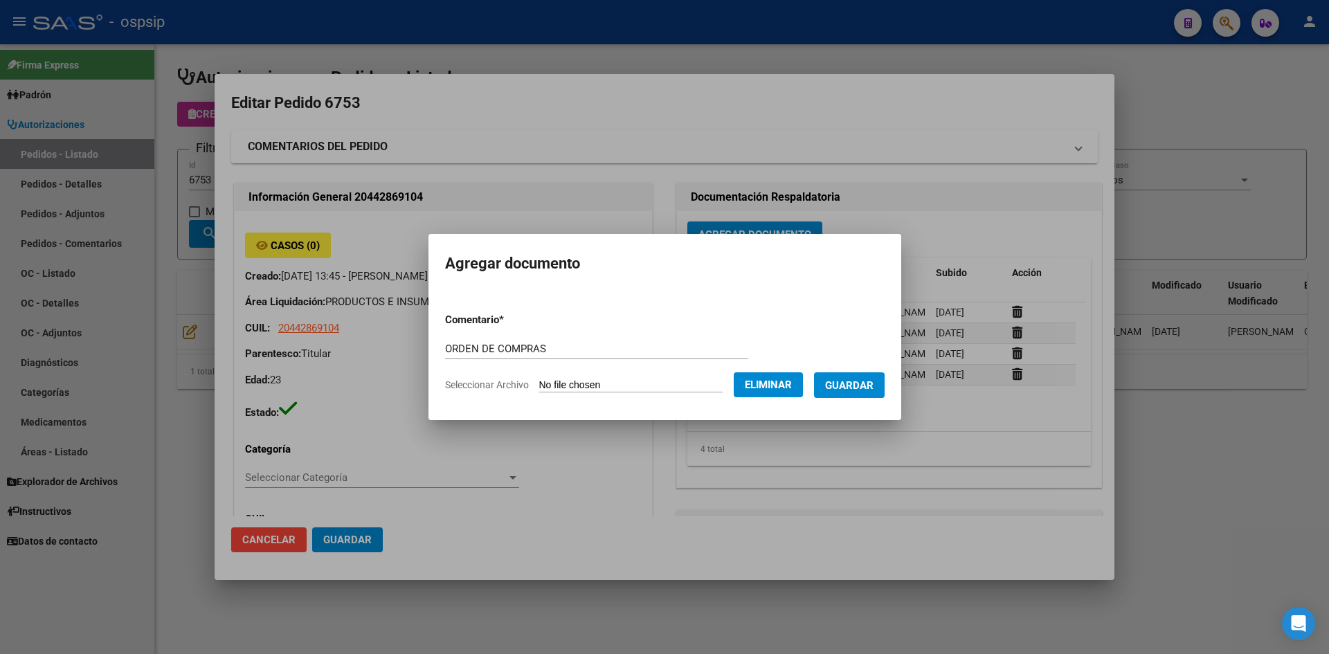
click at [856, 380] on span "Guardar" at bounding box center [849, 385] width 48 height 12
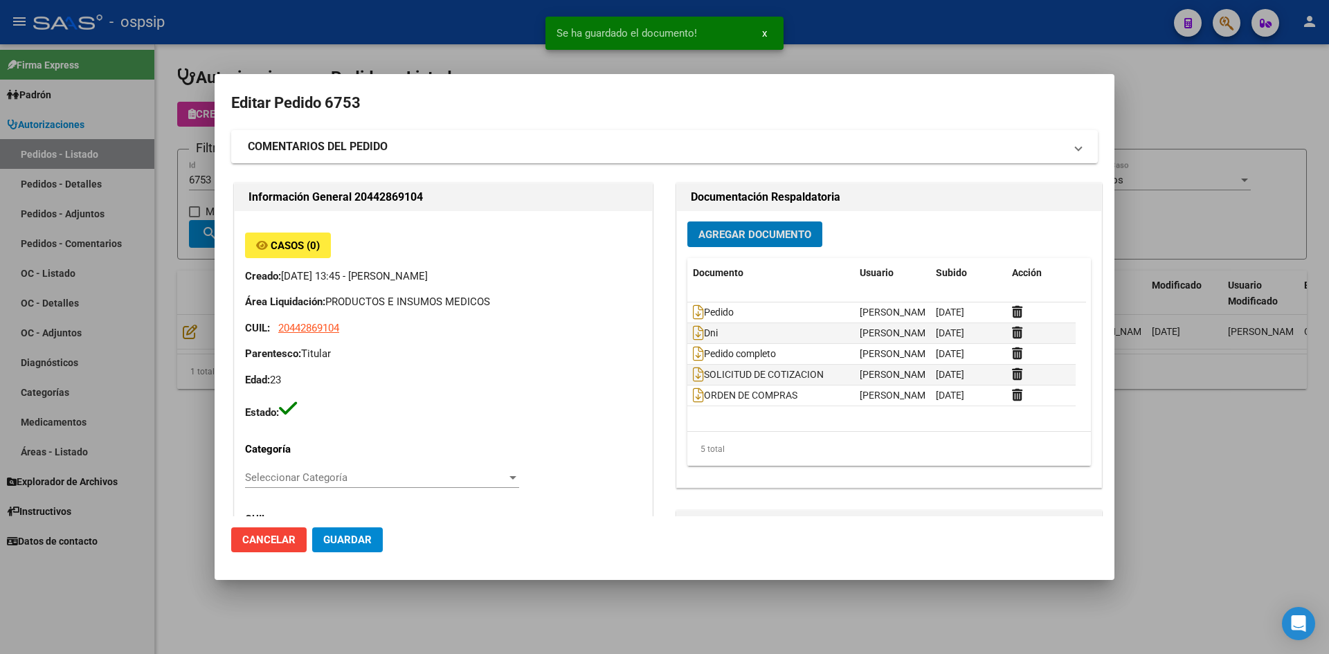
drag, startPoint x: 331, startPoint y: 534, endPoint x: 321, endPoint y: 530, distance: 11.5
click at [330, 535] on span "Guardar" at bounding box center [347, 540] width 48 height 12
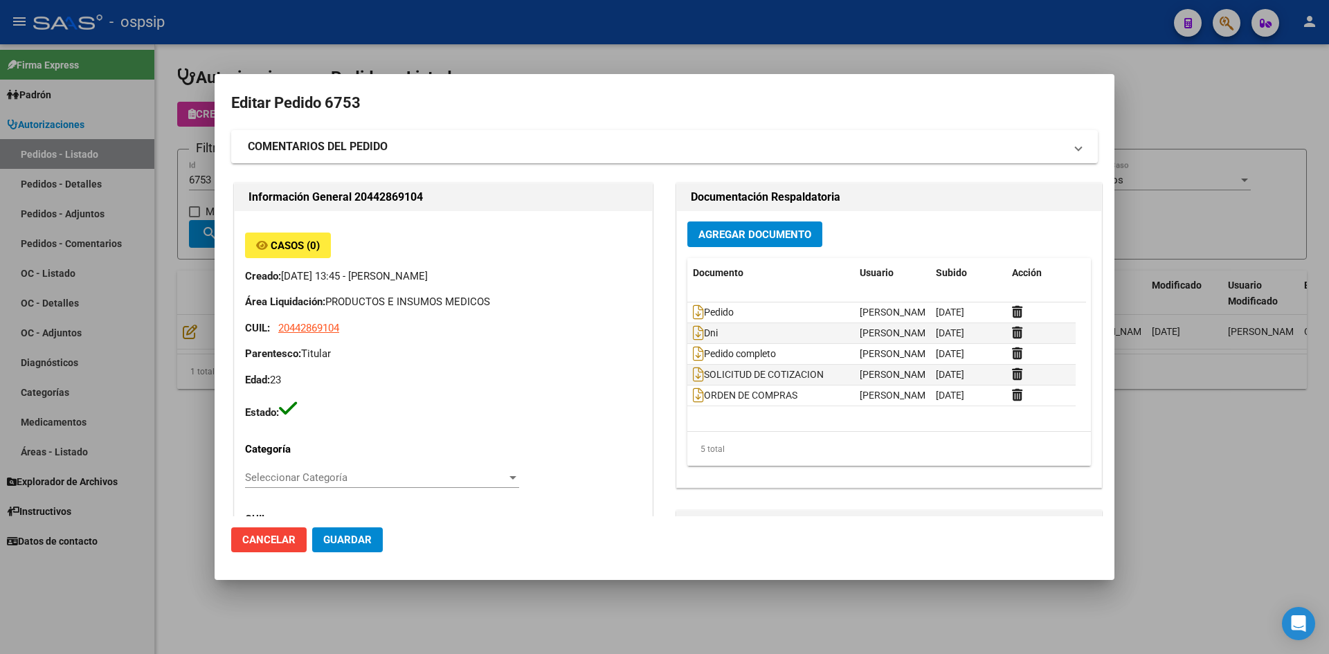
click at [616, 52] on div at bounding box center [664, 327] width 1329 height 654
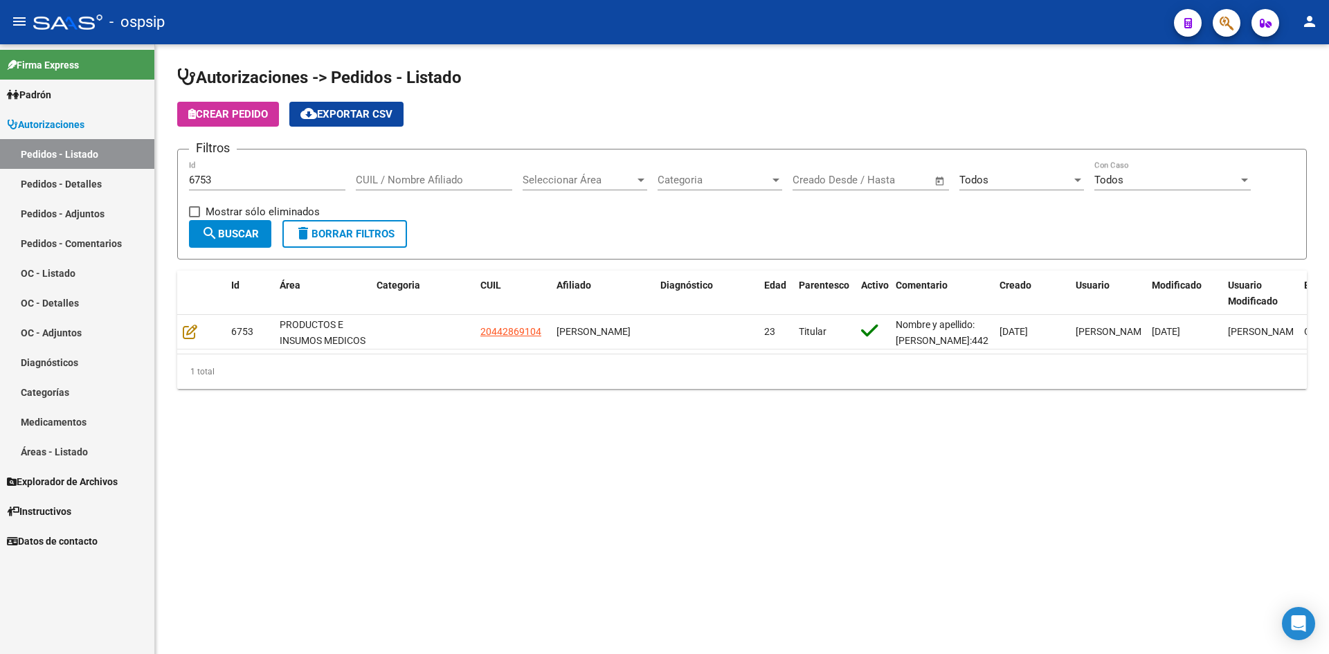
click at [264, 187] on div "6753 Id" at bounding box center [267, 176] width 156 height 30
click at [264, 180] on input "6753" at bounding box center [267, 180] width 156 height 12
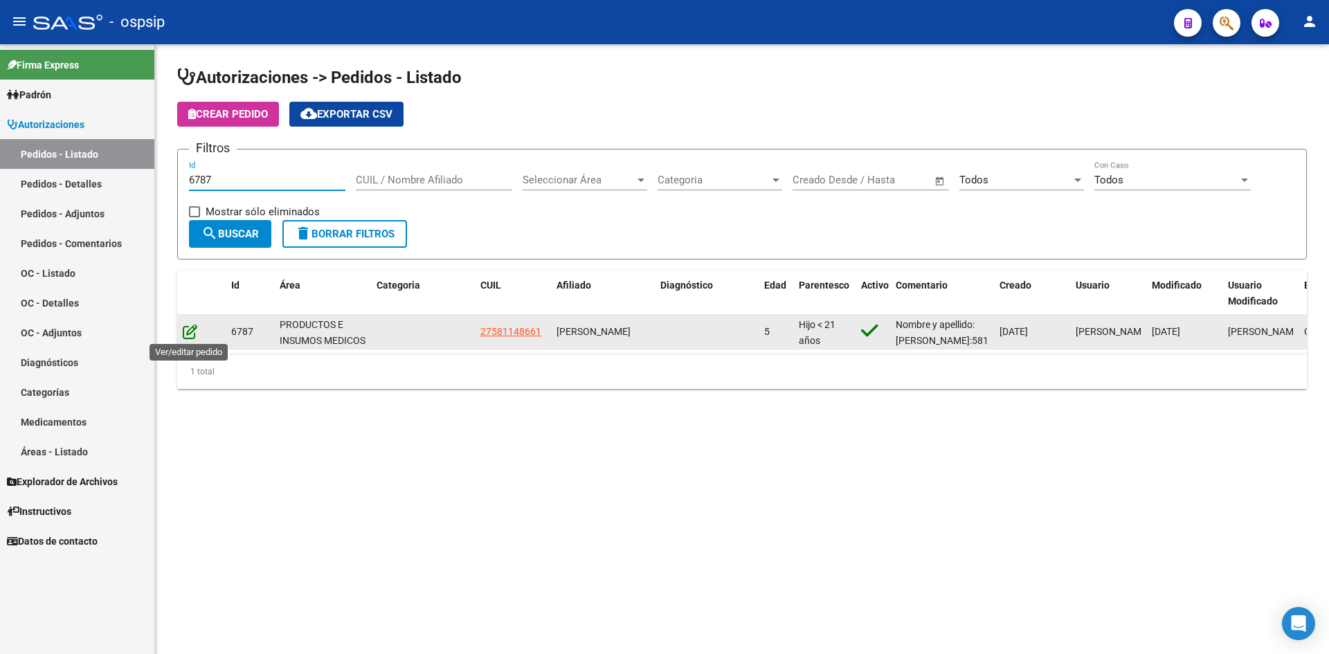
type input "6787"
click at [195, 334] on icon at bounding box center [190, 331] width 15 height 15
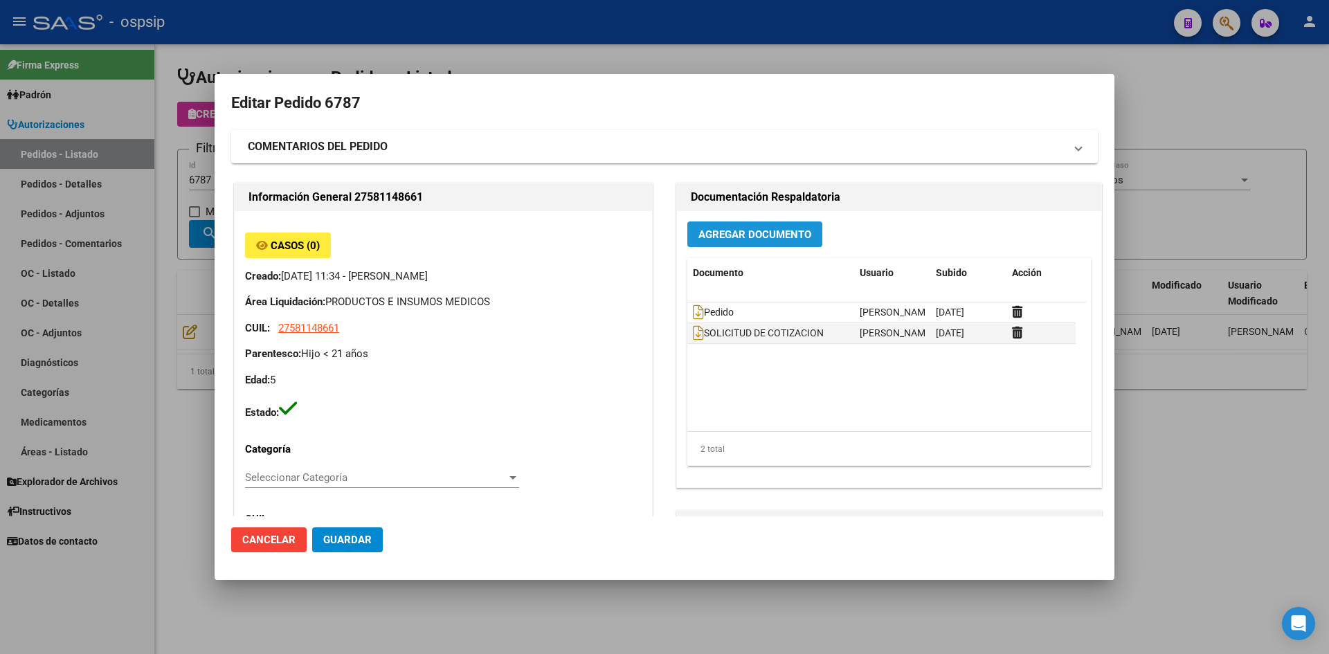
click at [712, 237] on span "Agregar Documento" at bounding box center [755, 234] width 113 height 12
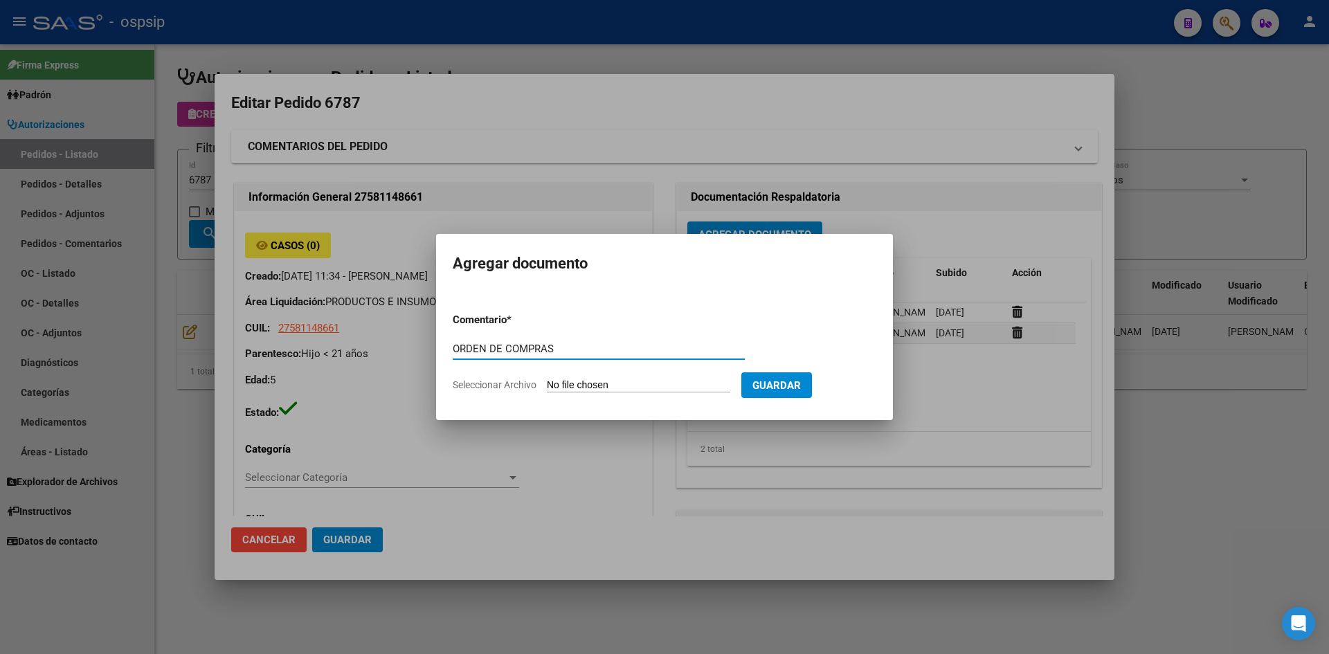
type input "ORDEN DE COMPRAS"
click at [547, 379] on input "Seleccionar Archivo" at bounding box center [638, 385] width 183 height 13
type input "C:\fakepath\OC N°6787 - [PERSON_NAME].pdf"
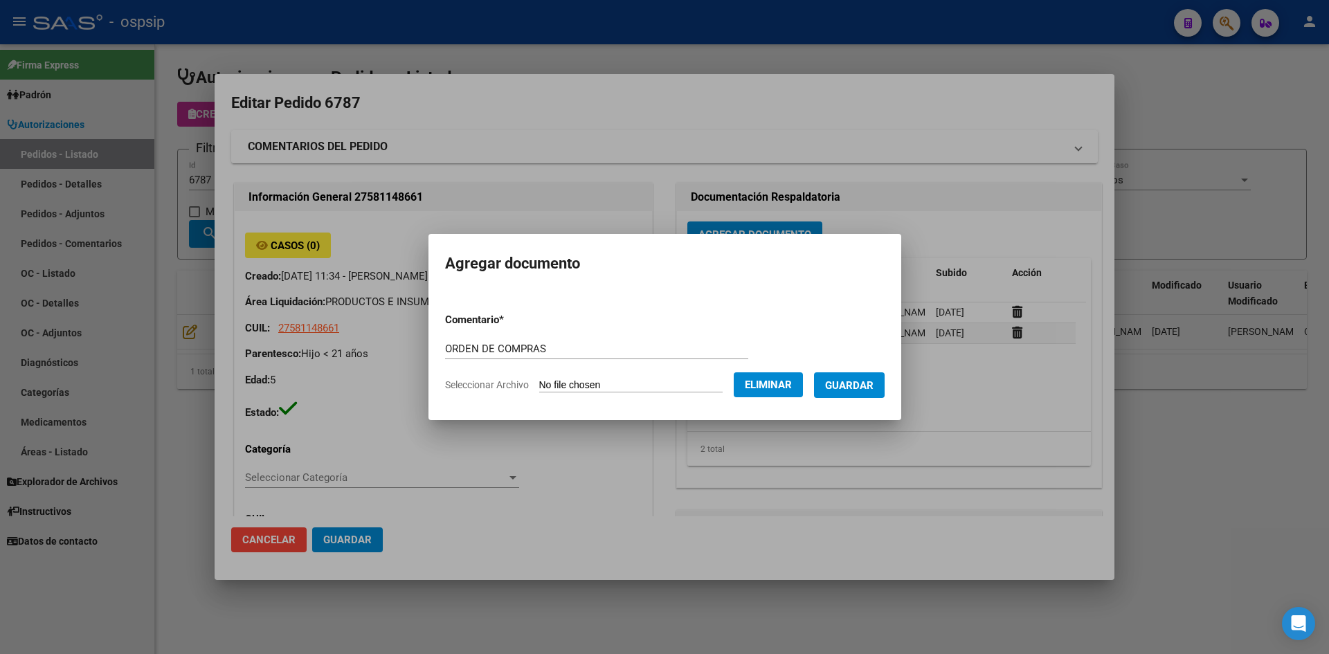
drag, startPoint x: 844, startPoint y: 378, endPoint x: 630, endPoint y: 411, distance: 216.4
click at [841, 379] on span "Guardar" at bounding box center [849, 385] width 48 height 12
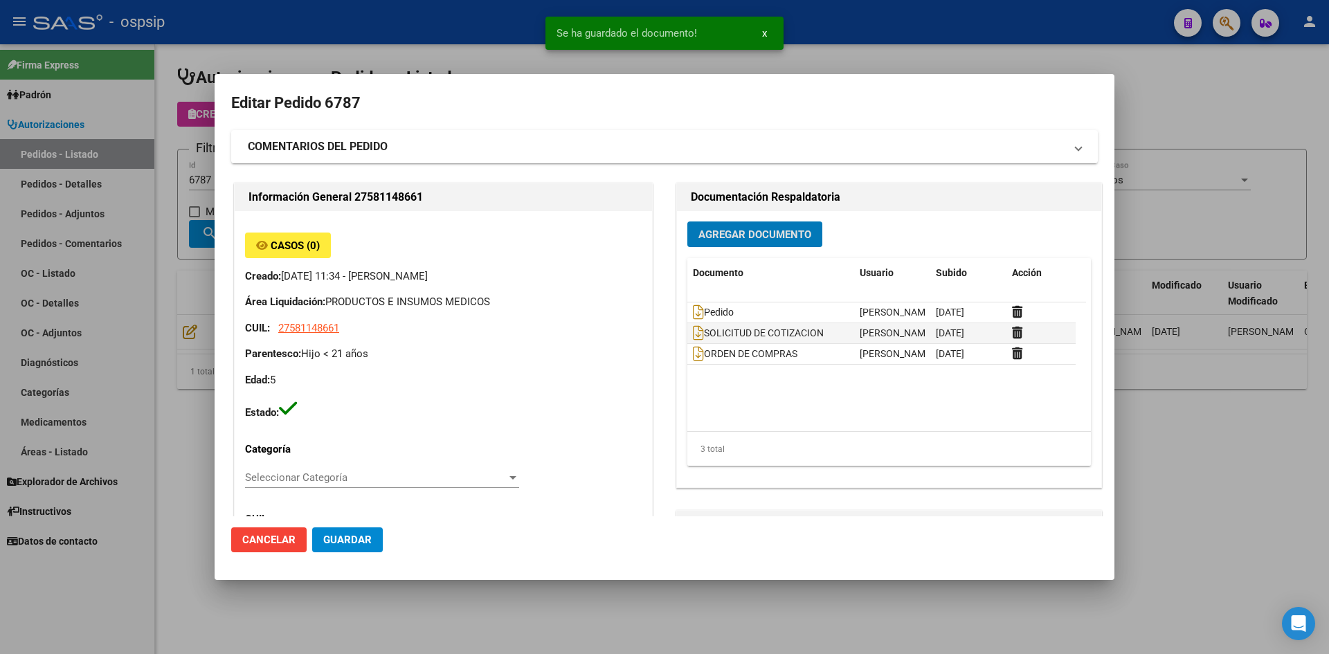
click at [368, 539] on span "Guardar" at bounding box center [347, 540] width 48 height 12
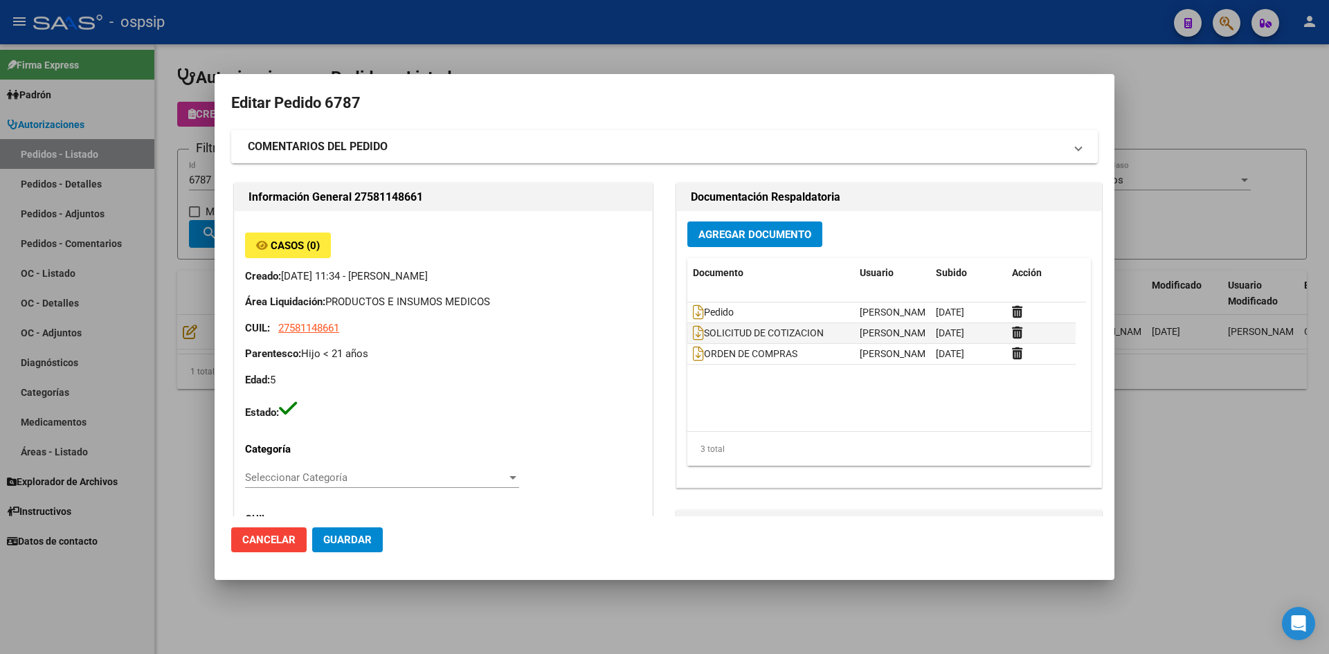
click at [511, 33] on div at bounding box center [664, 327] width 1329 height 654
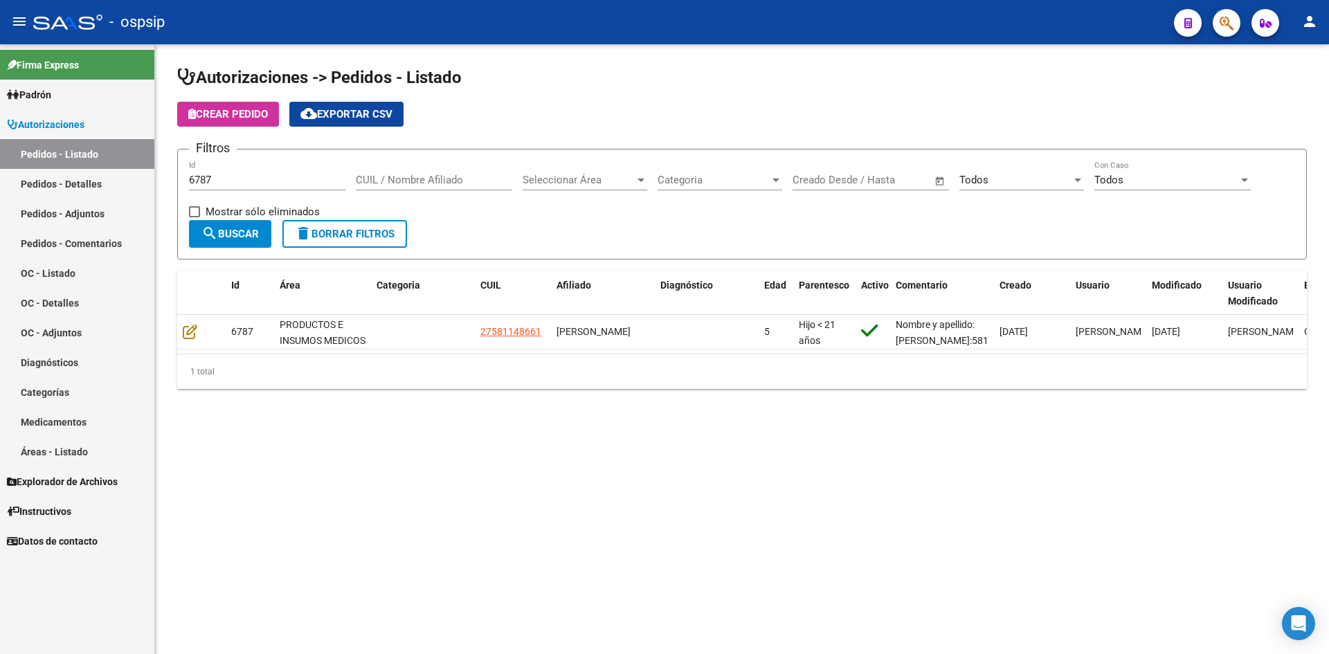
click at [206, 183] on input "6787" at bounding box center [267, 180] width 156 height 12
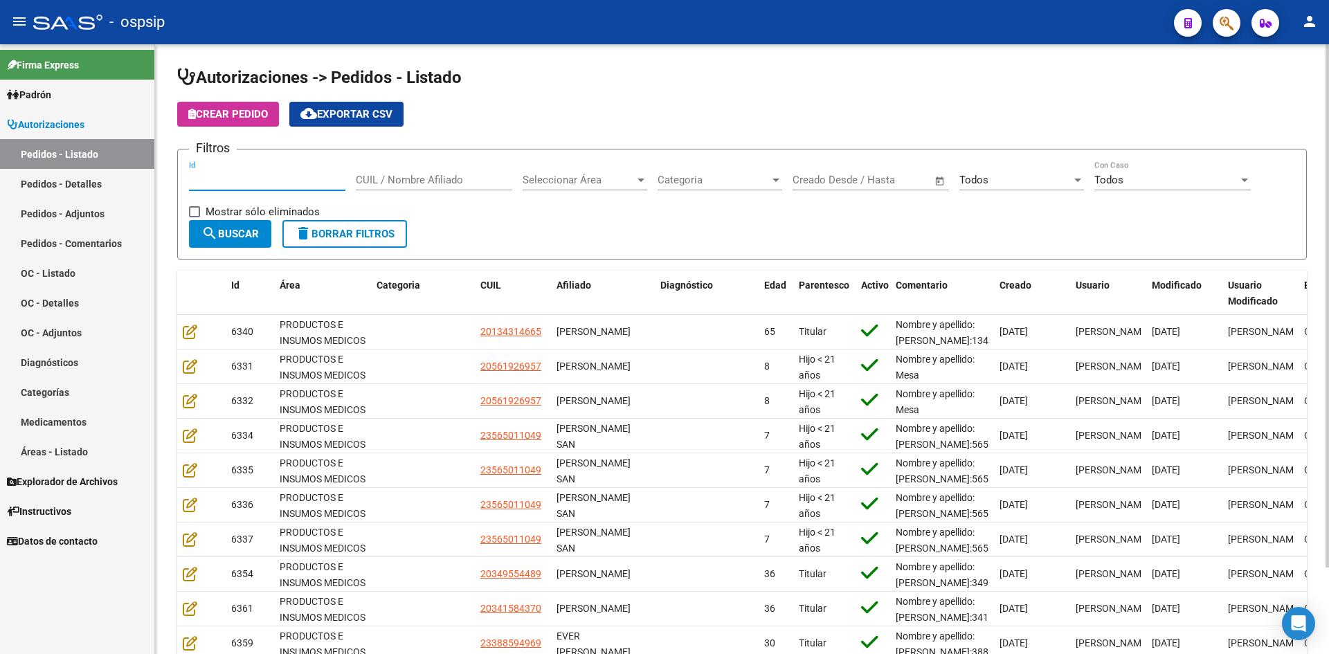
drag, startPoint x: 784, startPoint y: 71, endPoint x: 743, endPoint y: 46, distance: 47.9
click at [782, 71] on h1 "Autorizaciones -> Pedidos - Listado" at bounding box center [742, 78] width 1130 height 24
click at [303, 183] on input "Id" at bounding box center [267, 180] width 156 height 12
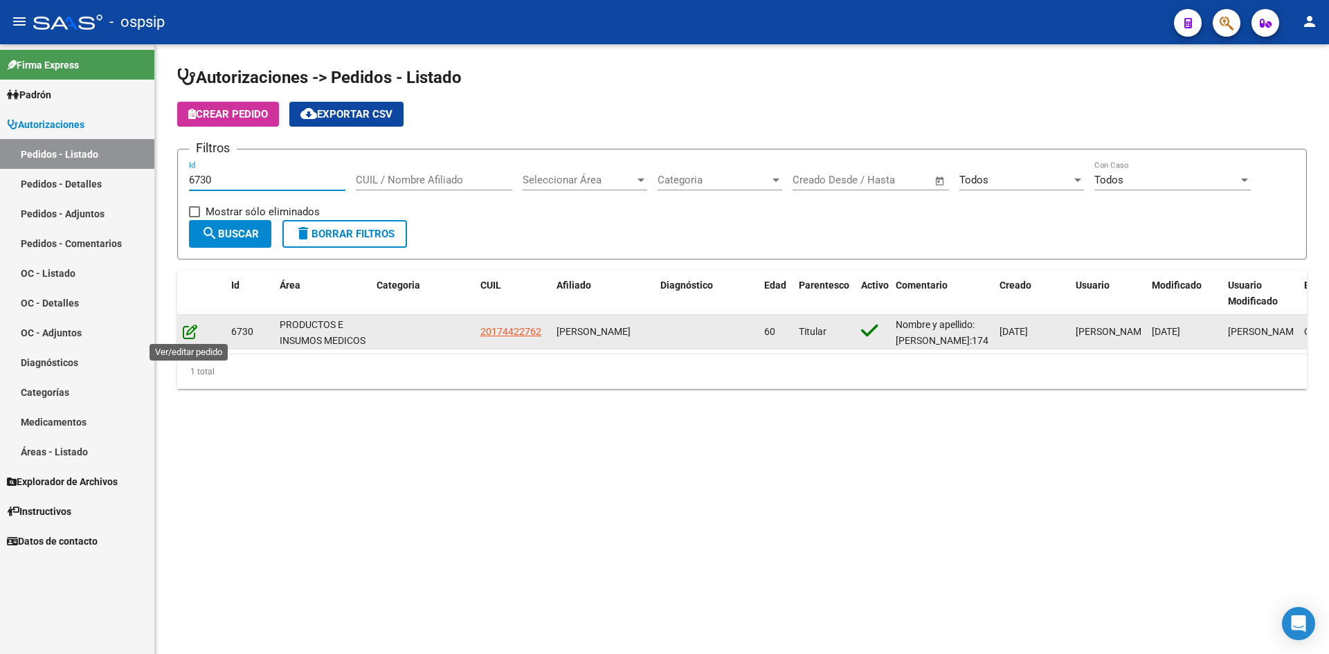
click at [186, 327] on icon at bounding box center [190, 331] width 15 height 15
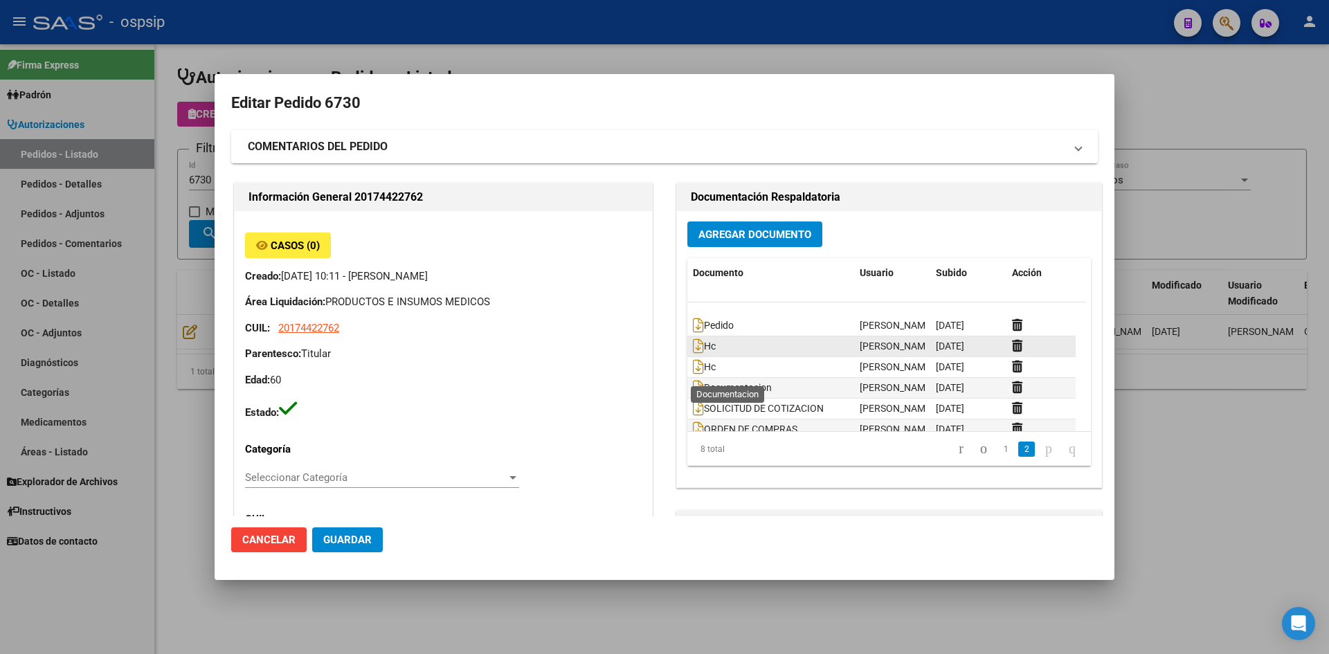
scroll to position [42, 0]
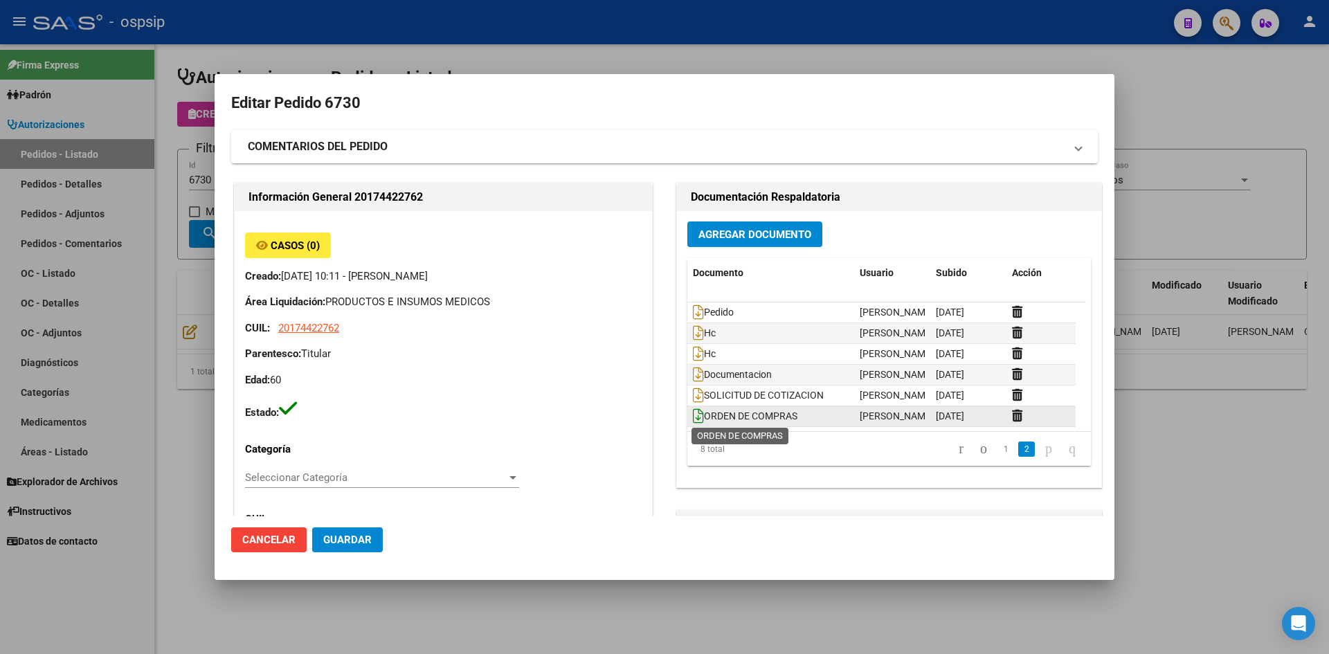
click at [693, 418] on icon at bounding box center [698, 415] width 11 height 15
drag, startPoint x: 793, startPoint y: 44, endPoint x: 654, endPoint y: 9, distance: 143.6
click at [792, 44] on div at bounding box center [664, 327] width 1329 height 654
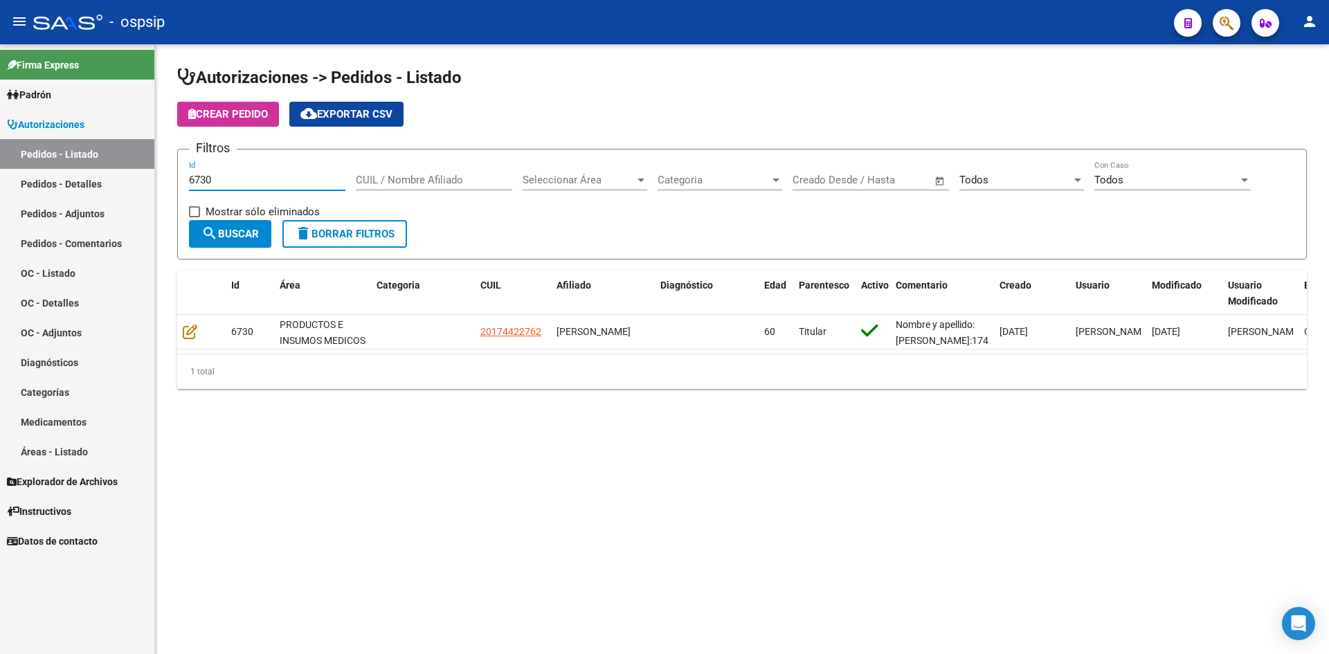
click at [279, 183] on input "6730" at bounding box center [267, 180] width 156 height 12
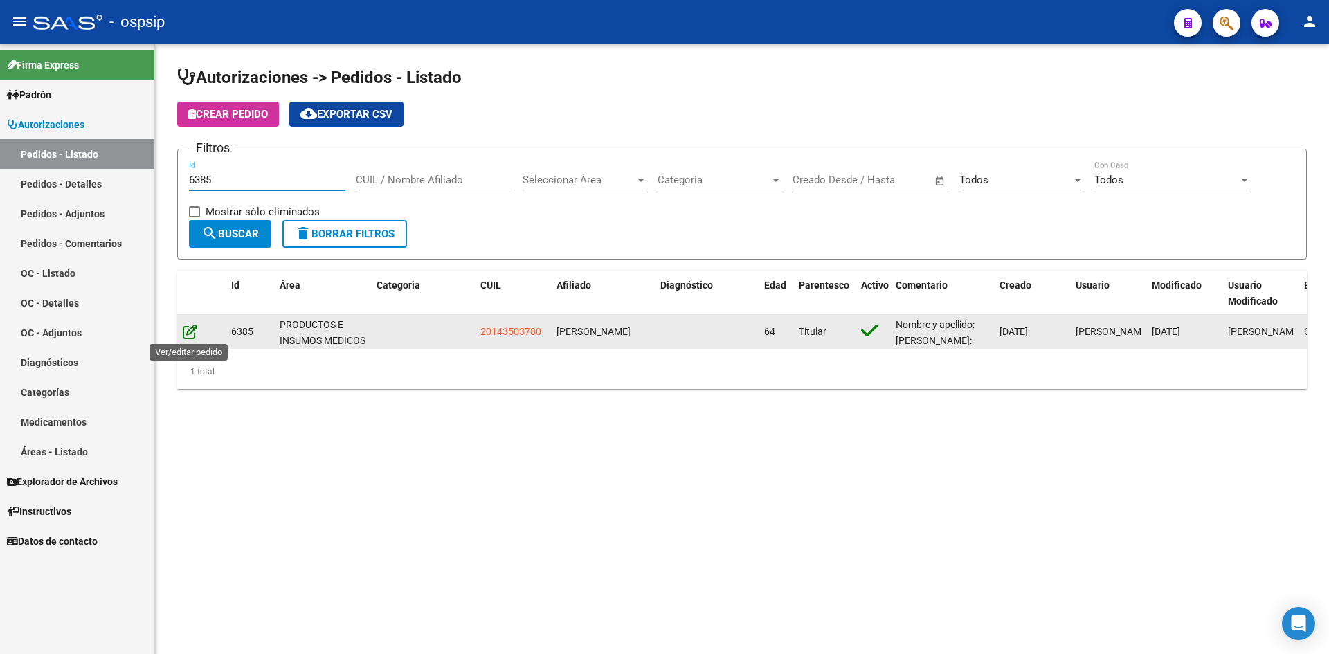
type input "6385"
click at [193, 334] on icon at bounding box center [190, 331] width 15 height 15
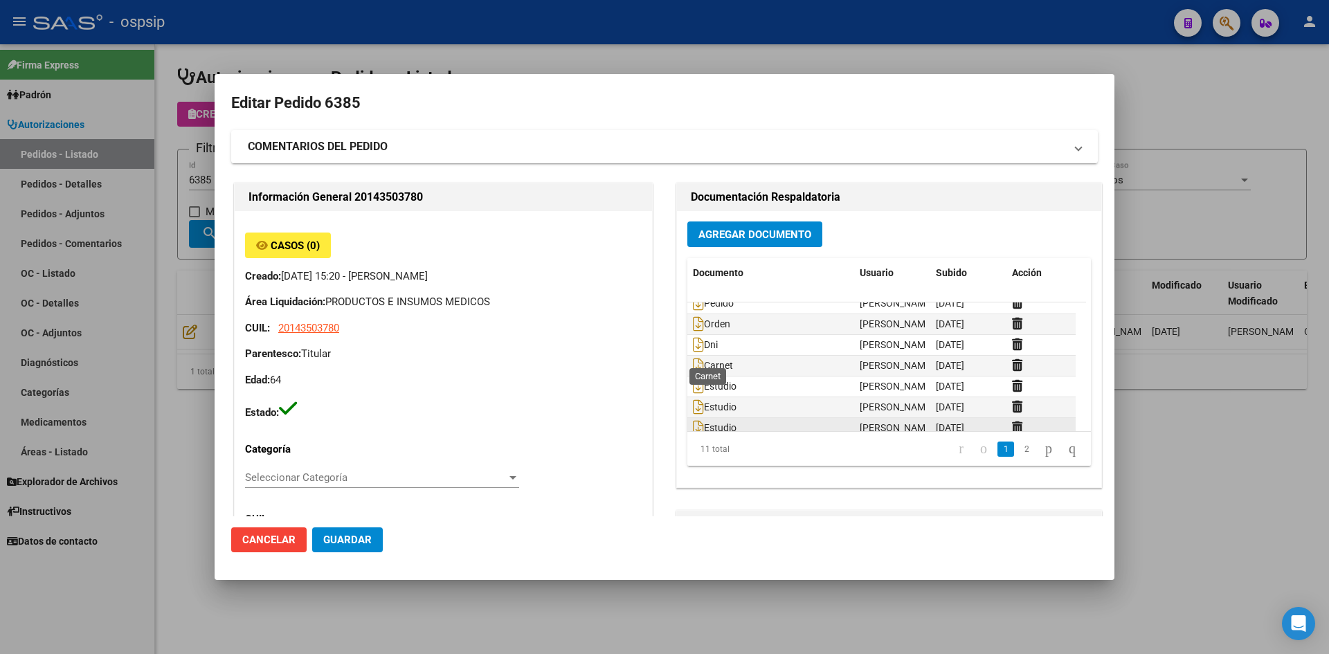
scroll to position [0, 0]
drag, startPoint x: 510, startPoint y: 26, endPoint x: 471, endPoint y: 1, distance: 45.9
click at [503, 24] on div at bounding box center [664, 327] width 1329 height 654
